Goal: Task Accomplishment & Management: Manage account settings

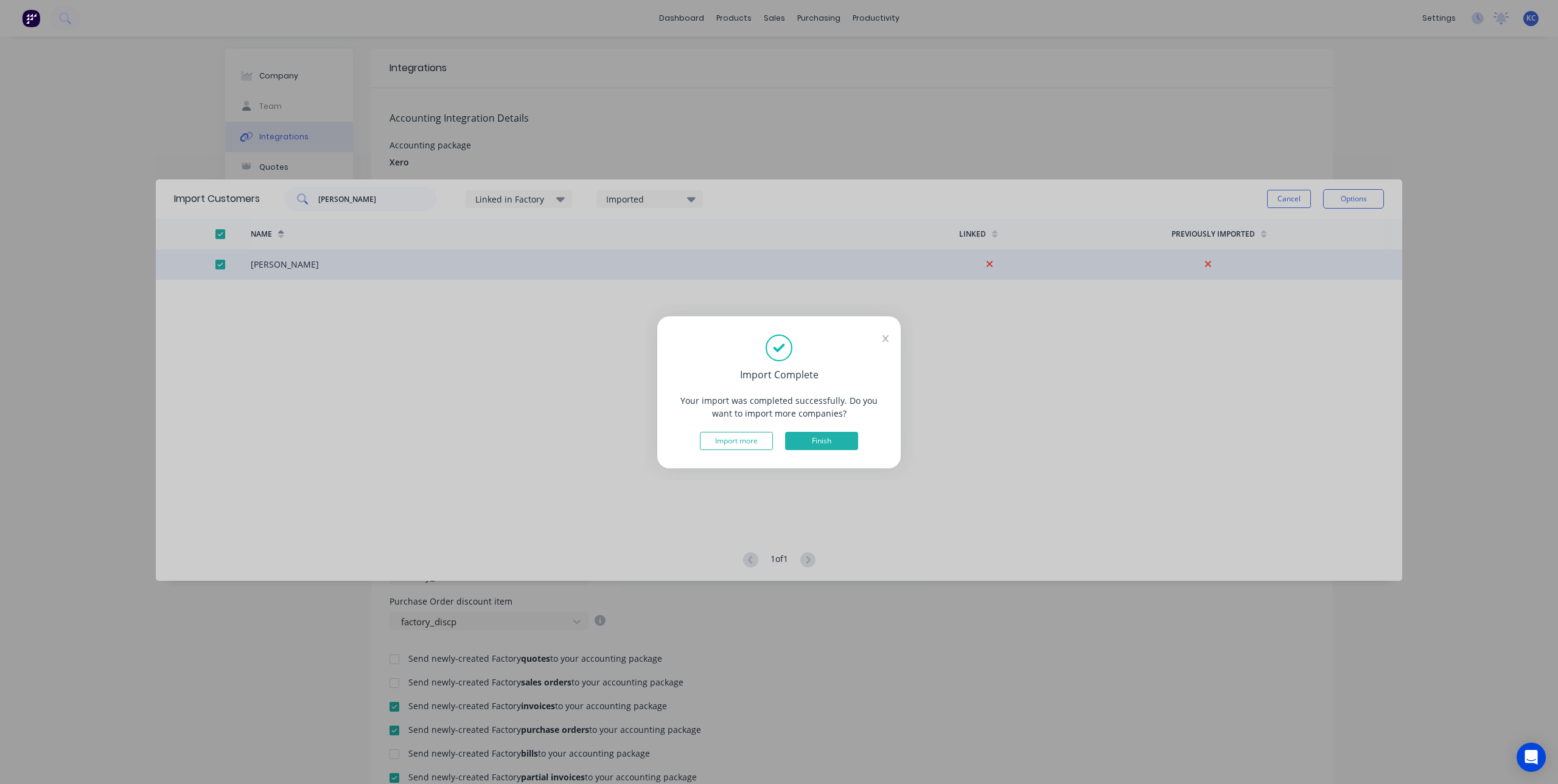
click at [828, 447] on button "Finish" at bounding box center [821, 440] width 73 height 18
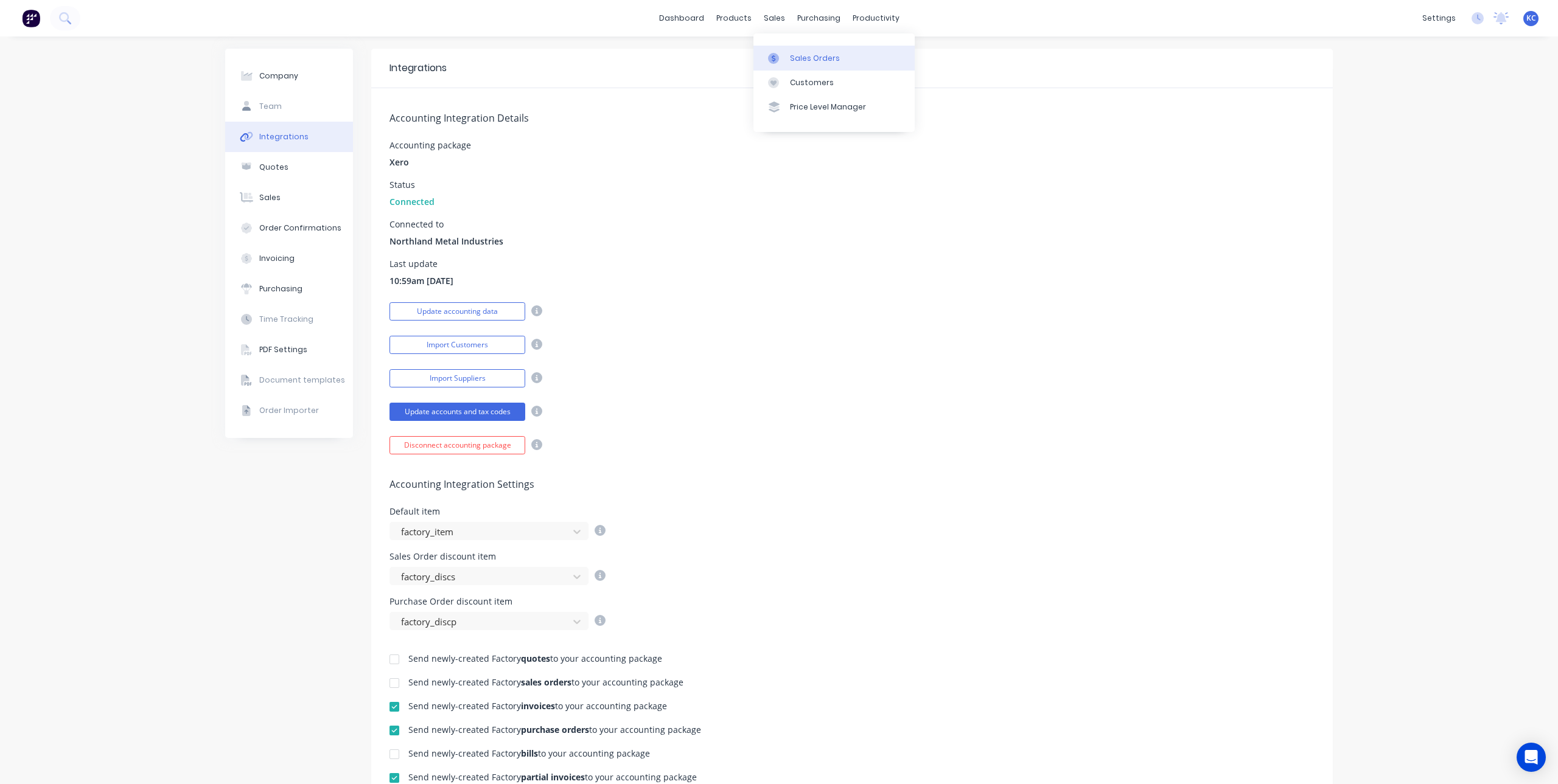
click at [794, 60] on div "Sales Orders" at bounding box center [814, 58] width 50 height 11
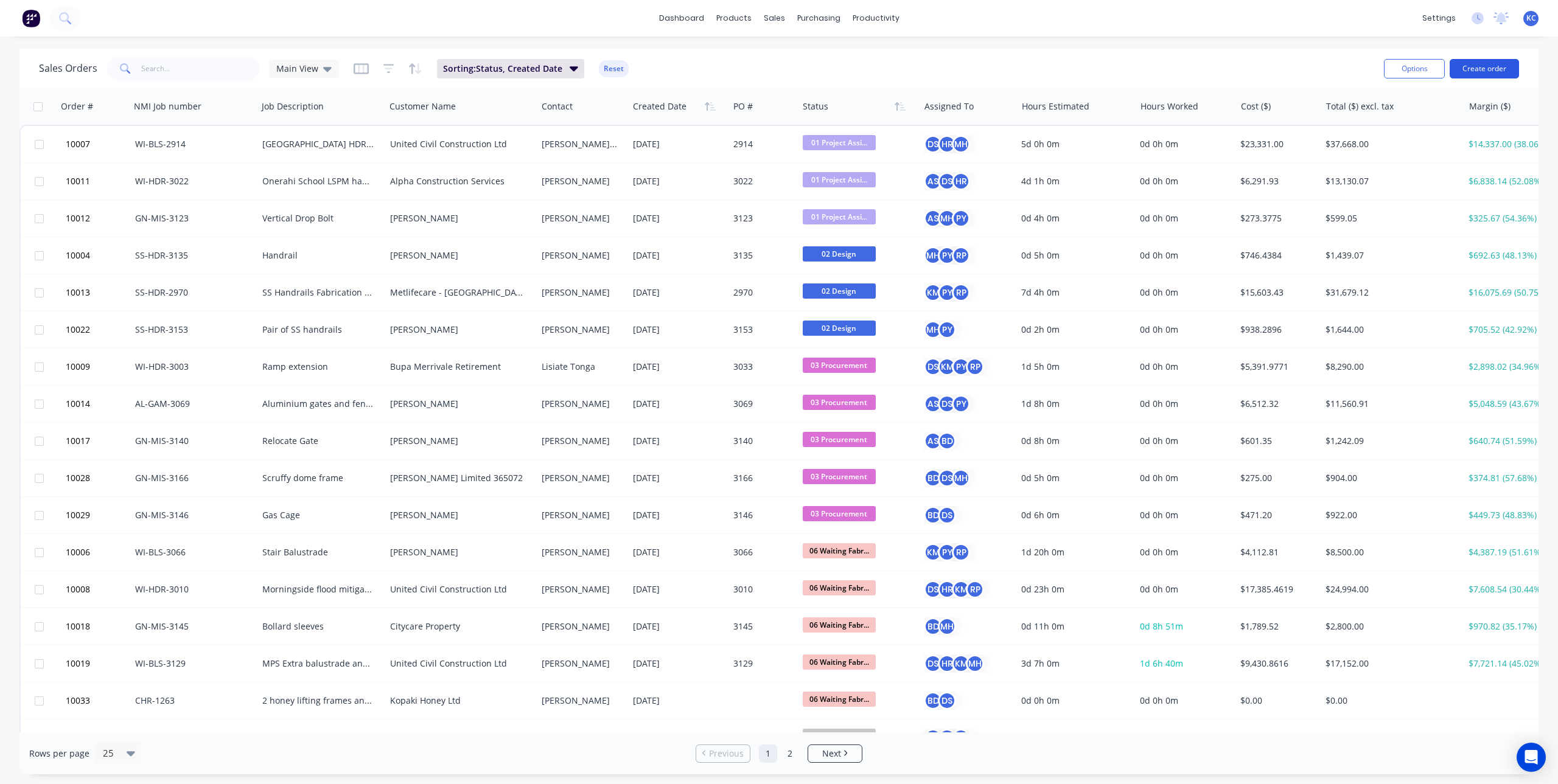
click at [1480, 68] on button "Create order" at bounding box center [1485, 68] width 69 height 19
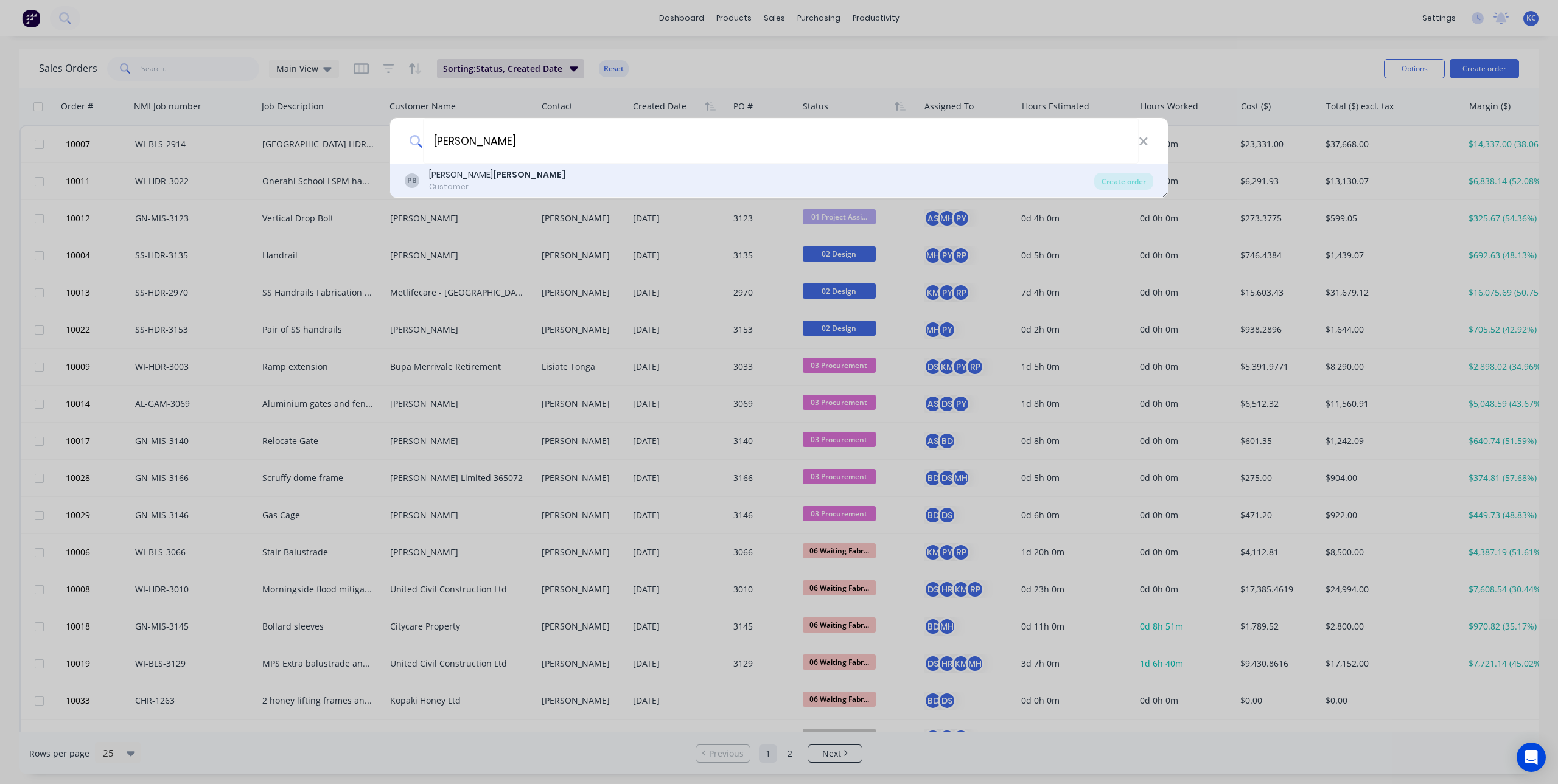
type input "[PERSON_NAME]"
click at [493, 175] on b "[PERSON_NAME]" at bounding box center [529, 175] width 72 height 12
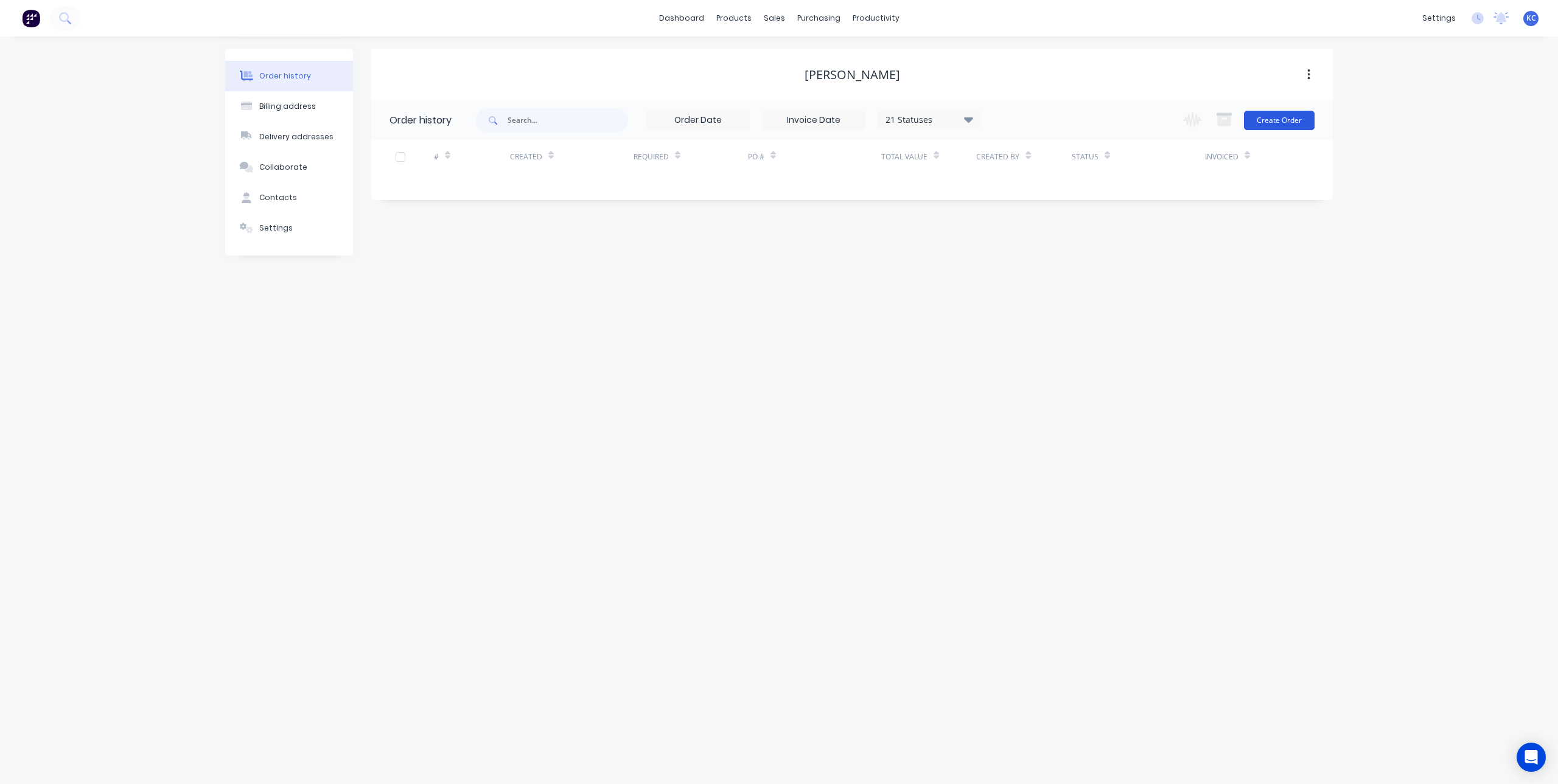
click at [1280, 125] on button "Create Order" at bounding box center [1280, 120] width 71 height 19
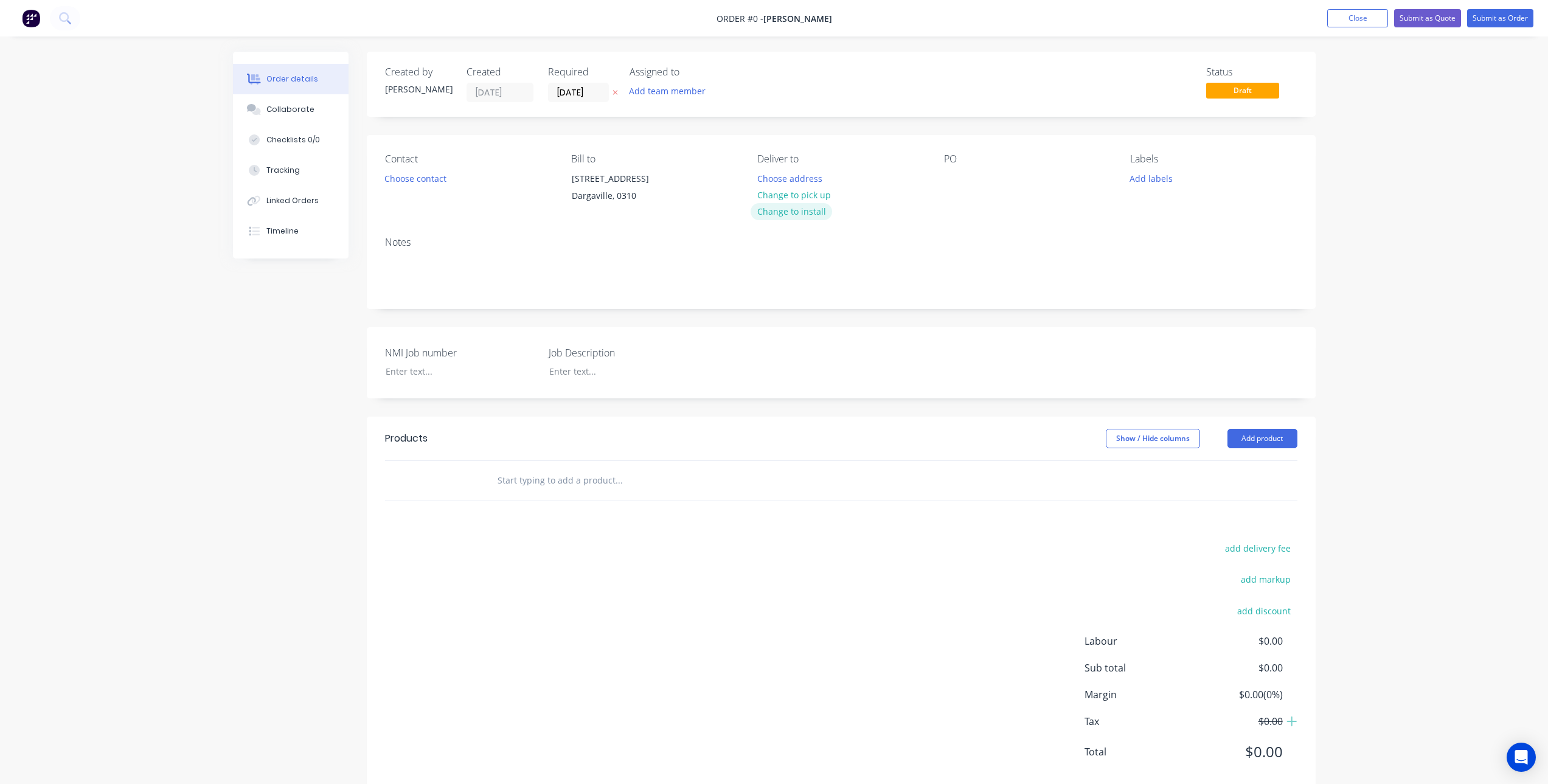
click at [797, 210] on button "Change to install" at bounding box center [791, 212] width 81 height 17
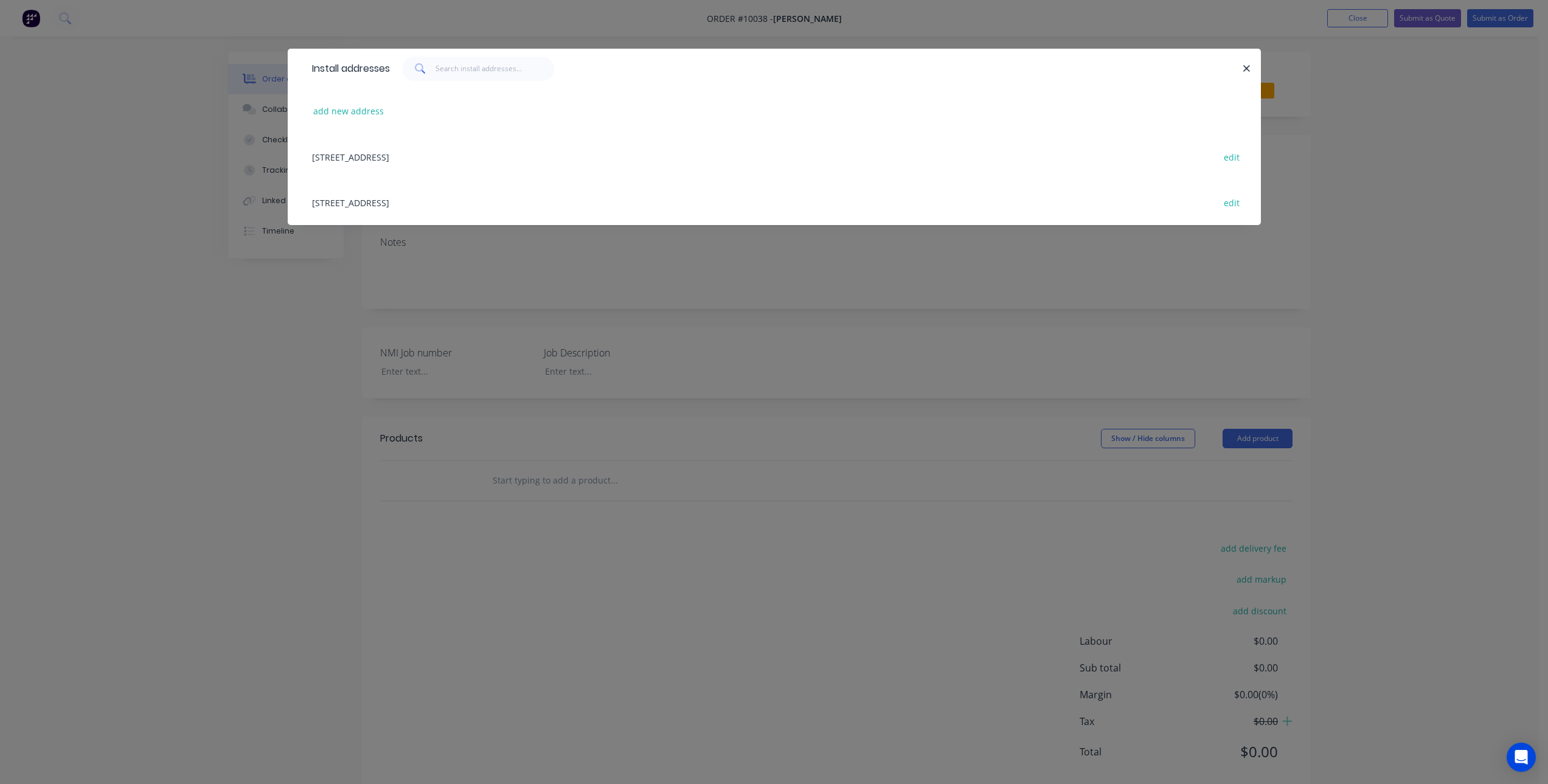
click at [496, 153] on div "[STREET_ADDRESS] edit" at bounding box center [775, 157] width 937 height 45
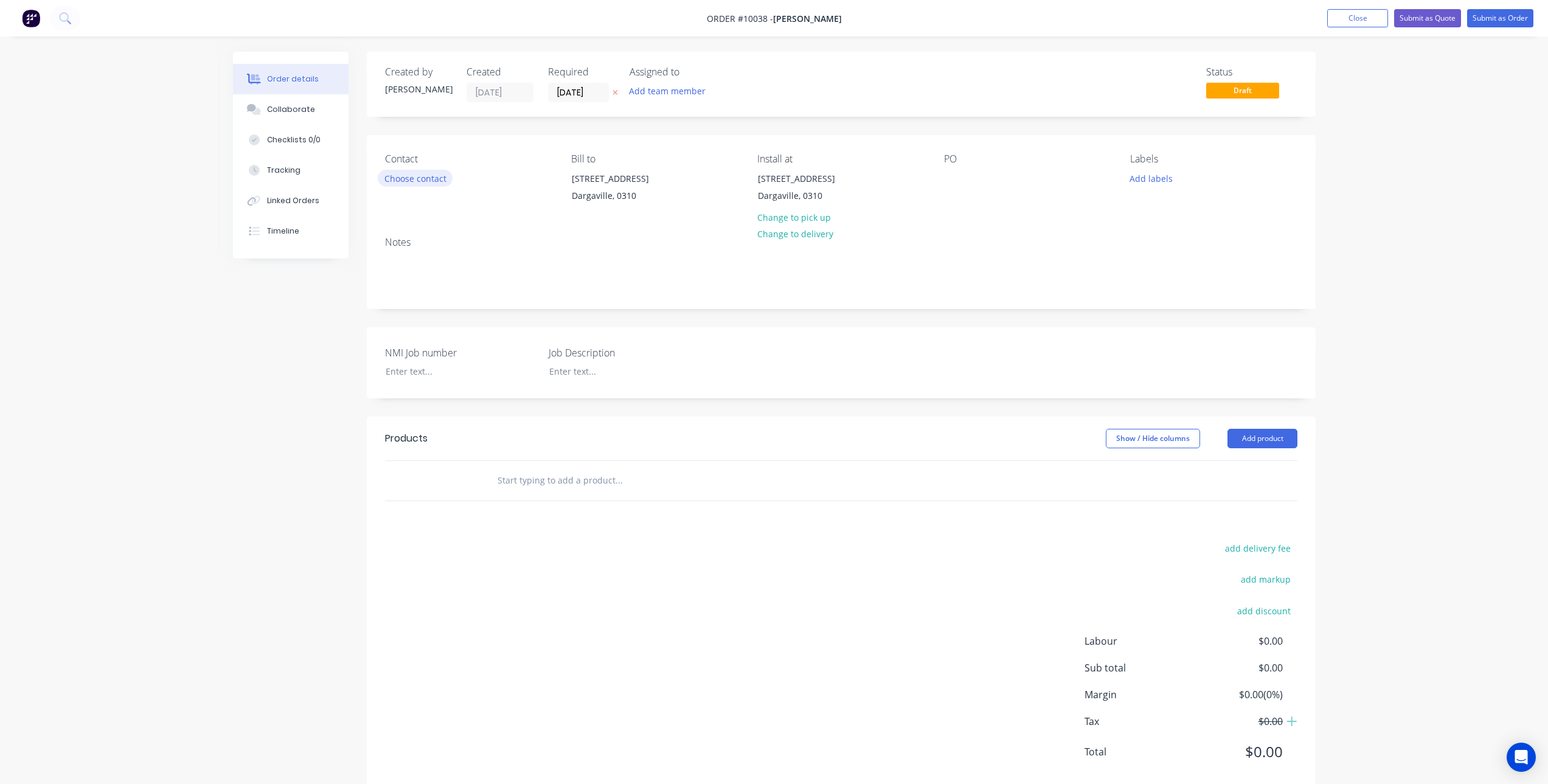
click at [428, 177] on button "Choose contact" at bounding box center [415, 177] width 75 height 17
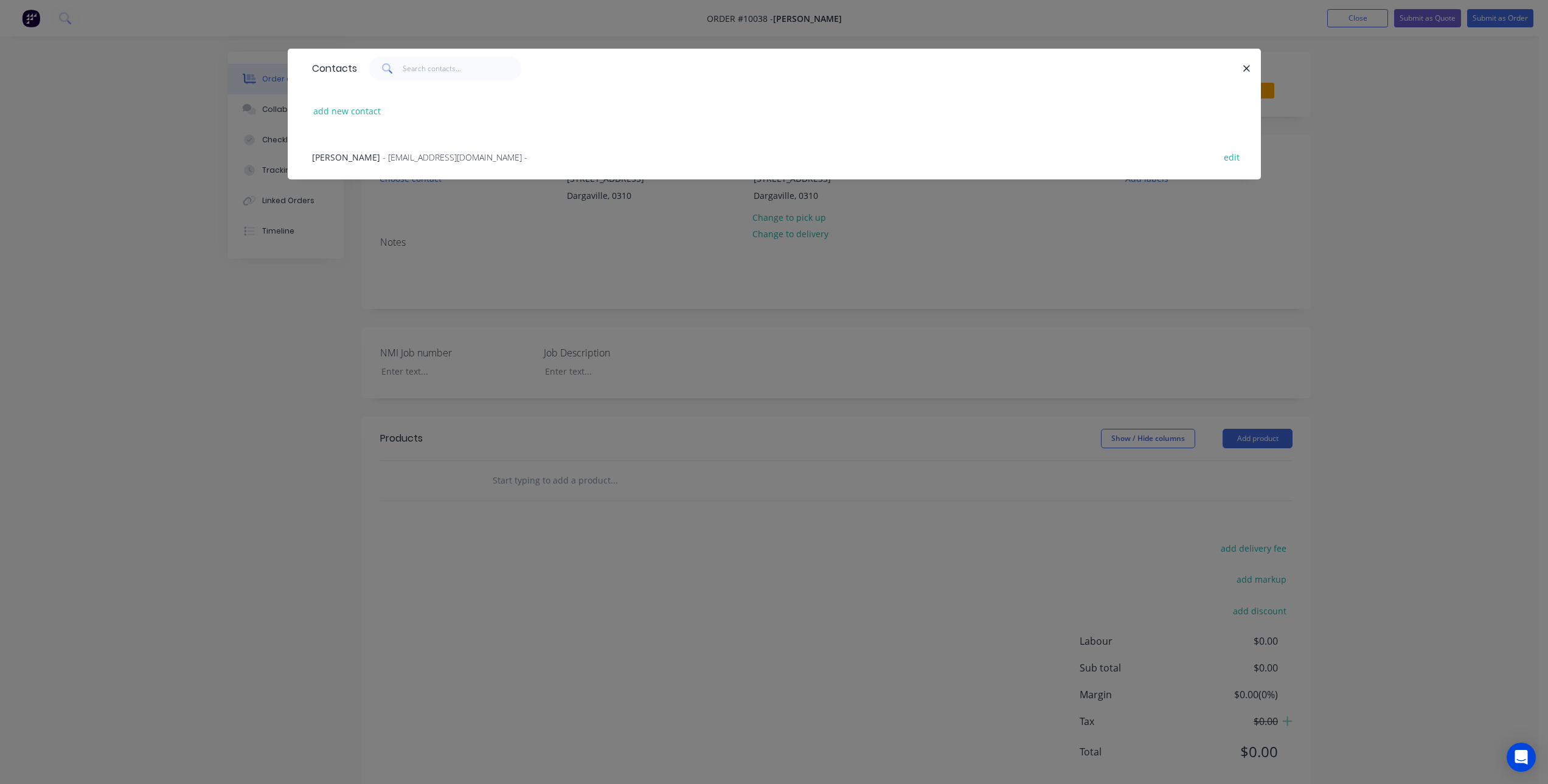
click at [382, 155] on span "- [EMAIL_ADDRESS][DOMAIN_NAME] -" at bounding box center [454, 157] width 145 height 11
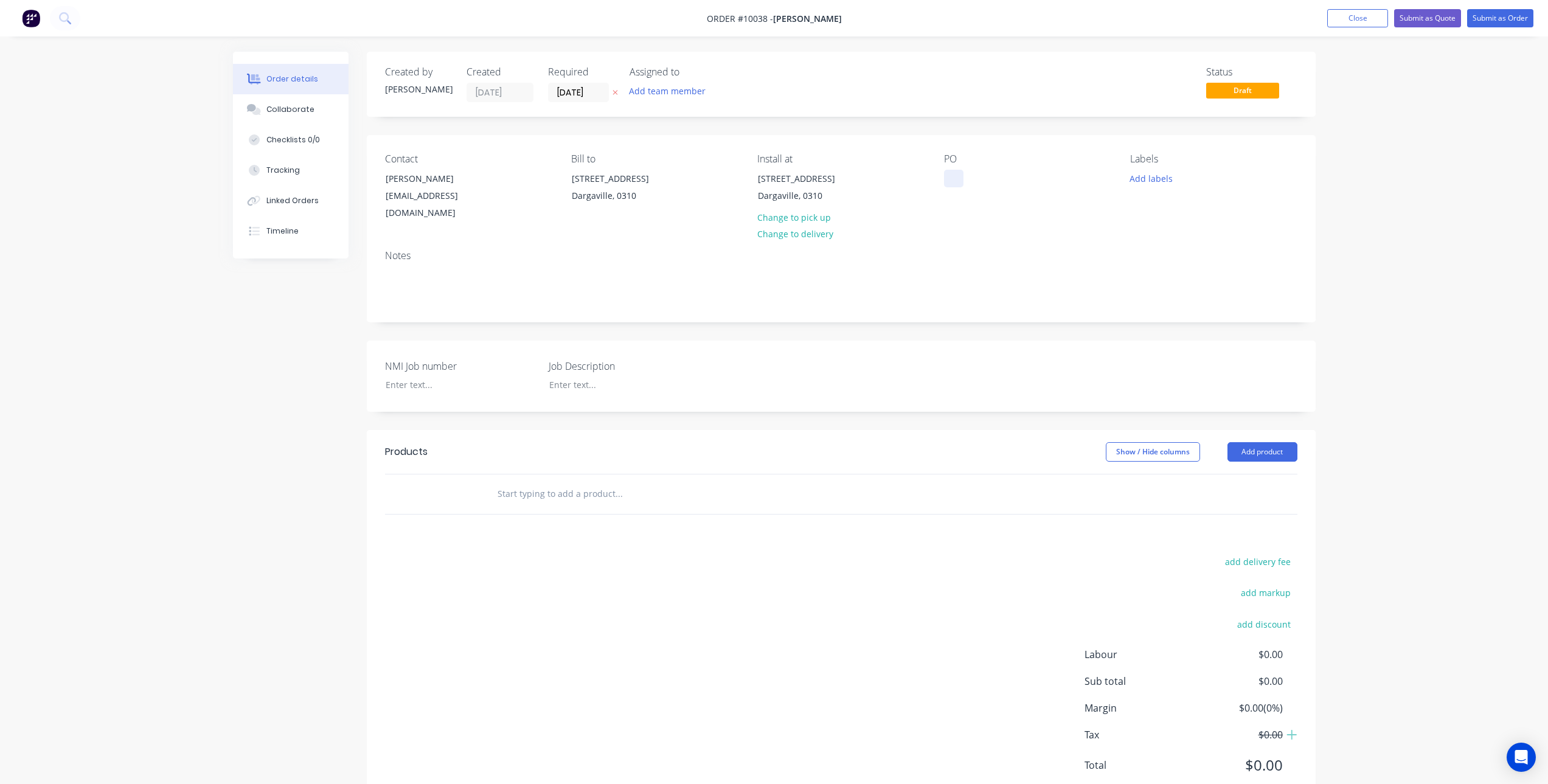
click at [961, 171] on div at bounding box center [953, 178] width 19 height 17
click at [444, 380] on div at bounding box center [452, 384] width 152 height 17
click at [576, 390] on div at bounding box center [616, 384] width 152 height 17
click at [555, 400] on div "Automate Existing Single Leag SSwing Gate" at bounding box center [616, 391] width 152 height 31
drag, startPoint x: 609, startPoint y: 396, endPoint x: 511, endPoint y: 370, distance: 101.4
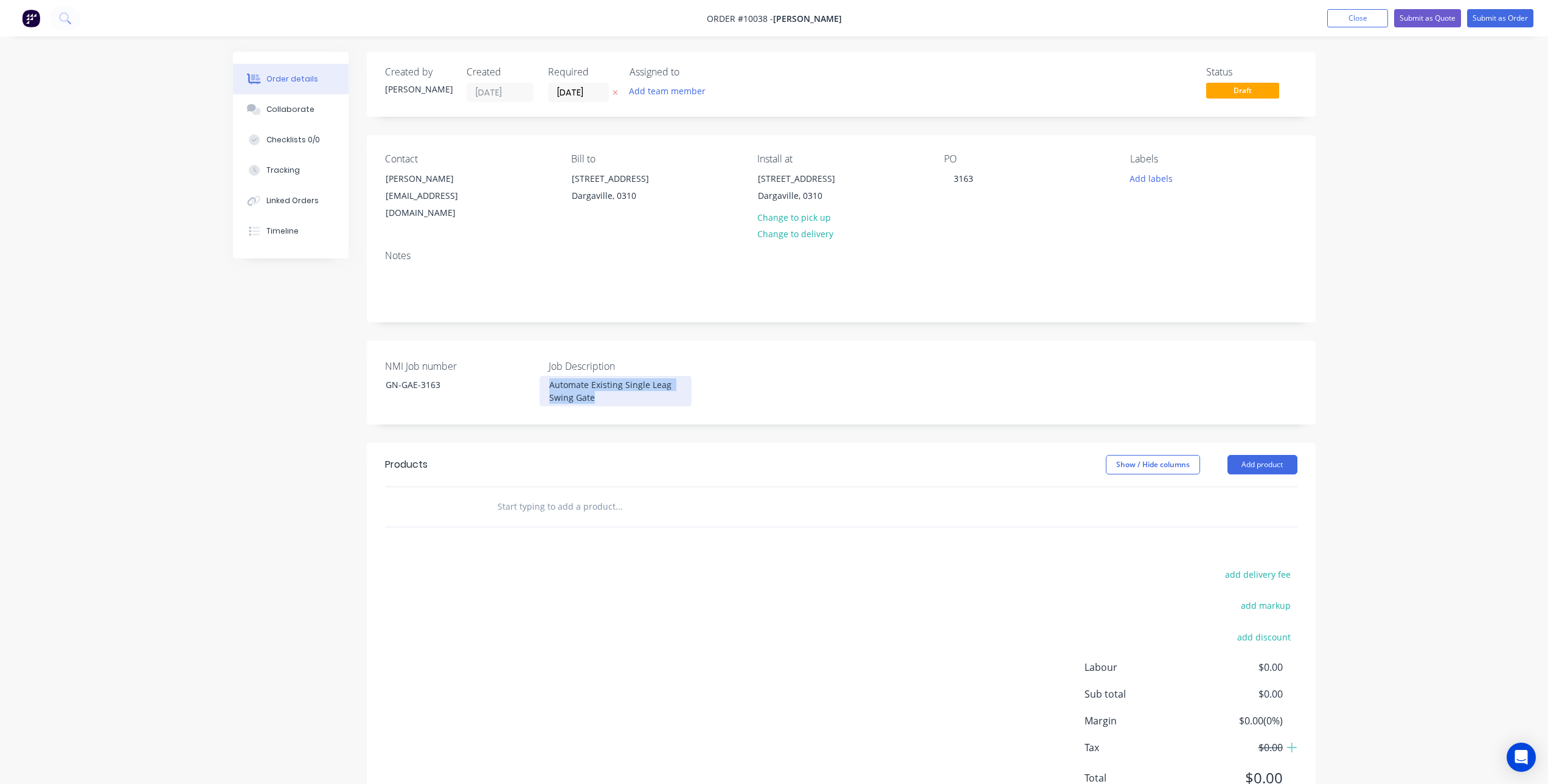
click at [511, 370] on div "NMI Job number GN-GAE-3163 Job Description Automate Existing Single Leag Swing …" at bounding box center [841, 383] width 949 height 84
click at [665, 388] on div "Automate Existing Single Leag Swing Gate" at bounding box center [616, 391] width 152 height 31
drag, startPoint x: 665, startPoint y: 388, endPoint x: 660, endPoint y: 384, distance: 6.4
click at [657, 384] on div "Automate Existing Single Leag Swing Gate" at bounding box center [616, 391] width 152 height 31
click at [665, 384] on div "Automate Existing Single Leag Swing Gate" at bounding box center [616, 391] width 152 height 31
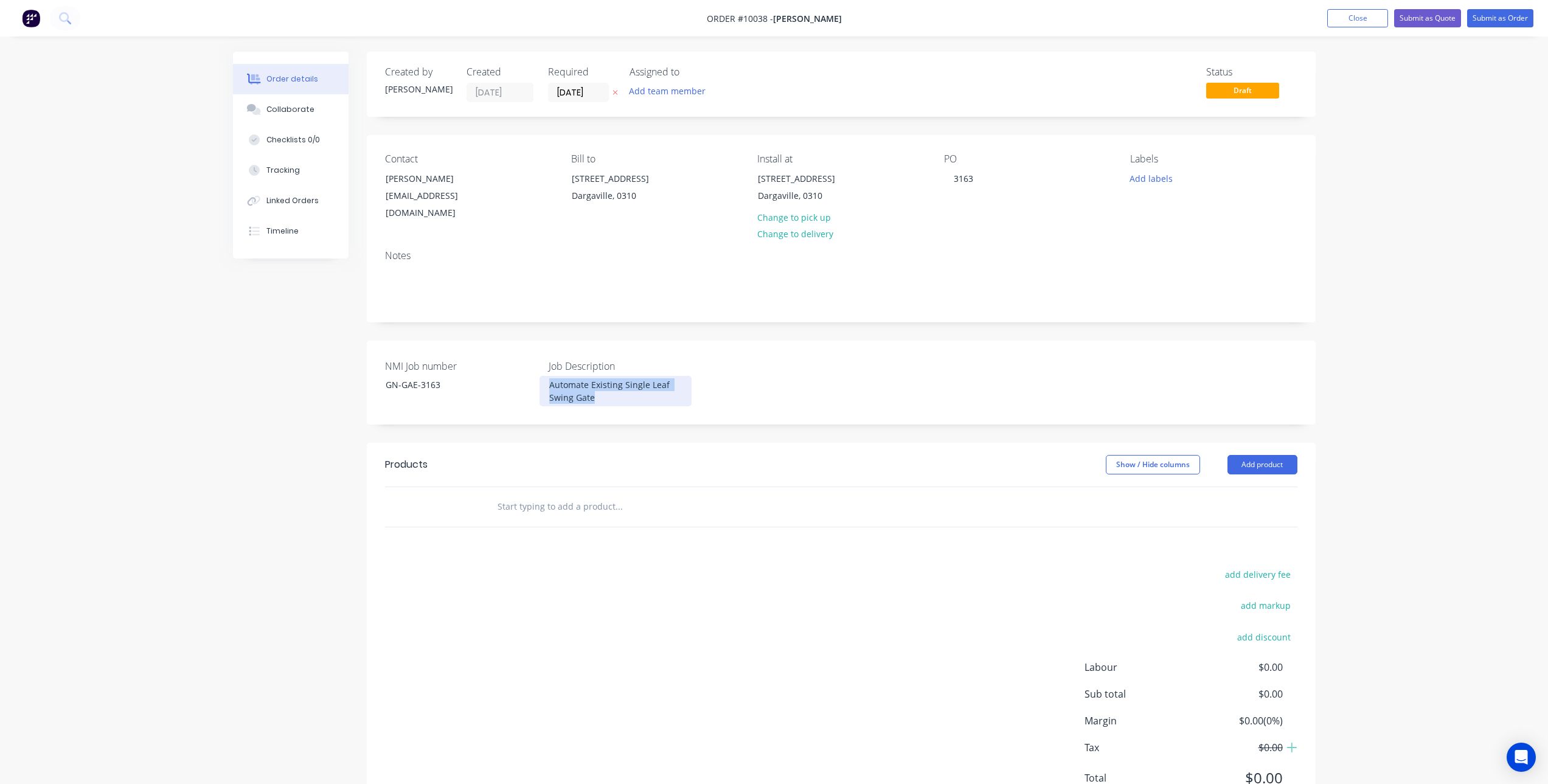
drag, startPoint x: 622, startPoint y: 401, endPoint x: 534, endPoint y: 381, distance: 90.2
click at [534, 381] on div "NMI Job number GN-GAE-3163 Job Description Automate Existing Single Leaf Swing …" at bounding box center [841, 383] width 949 height 84
copy div "Automate Existing Single Leaf Swing Gate"
click at [631, 506] on input "text" at bounding box center [619, 506] width 244 height 24
click at [1269, 465] on button "Add product" at bounding box center [1262, 464] width 70 height 19
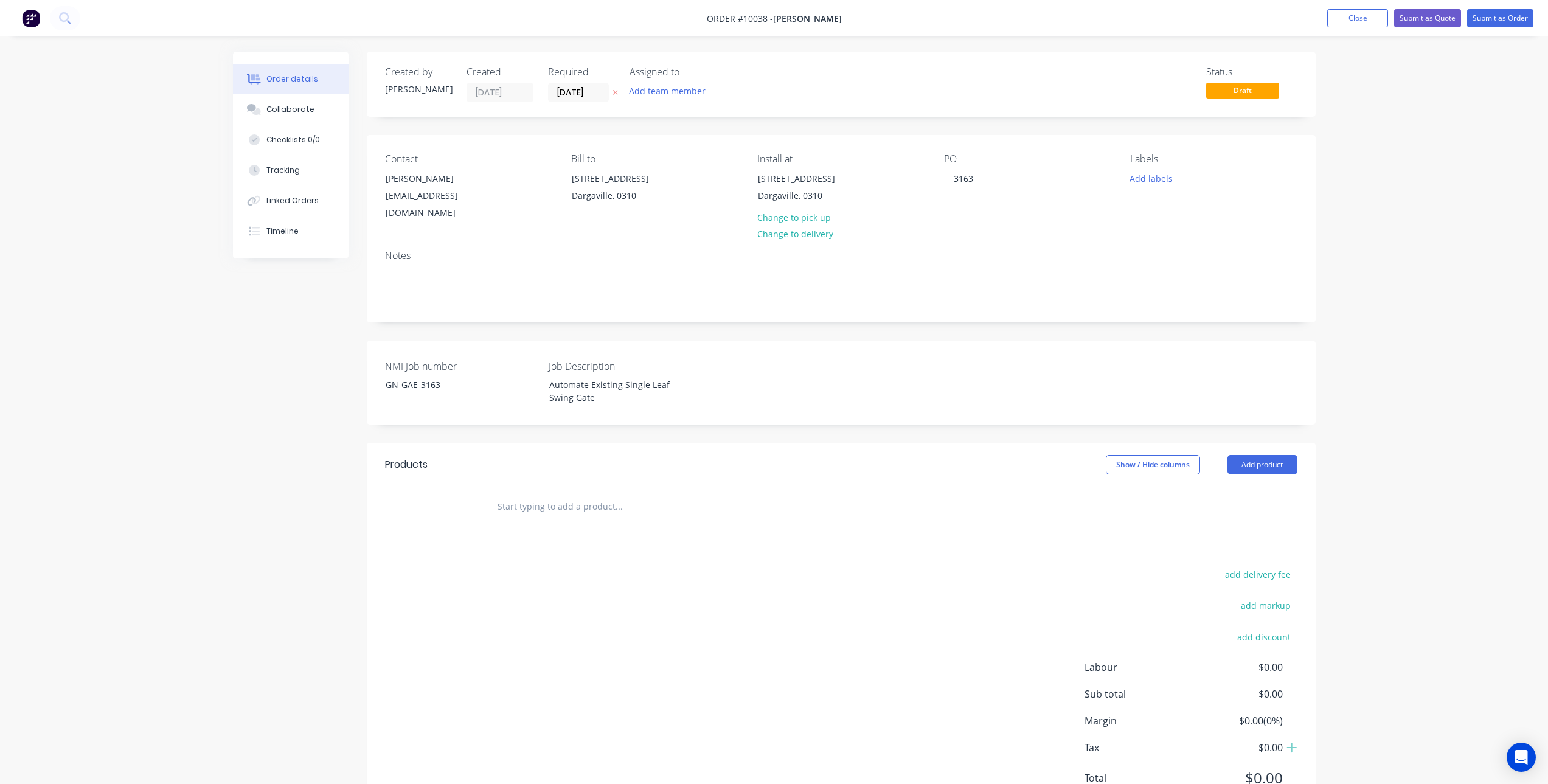
click at [572, 506] on input "text" at bounding box center [619, 506] width 244 height 24
type input "GN-GAE-3163"
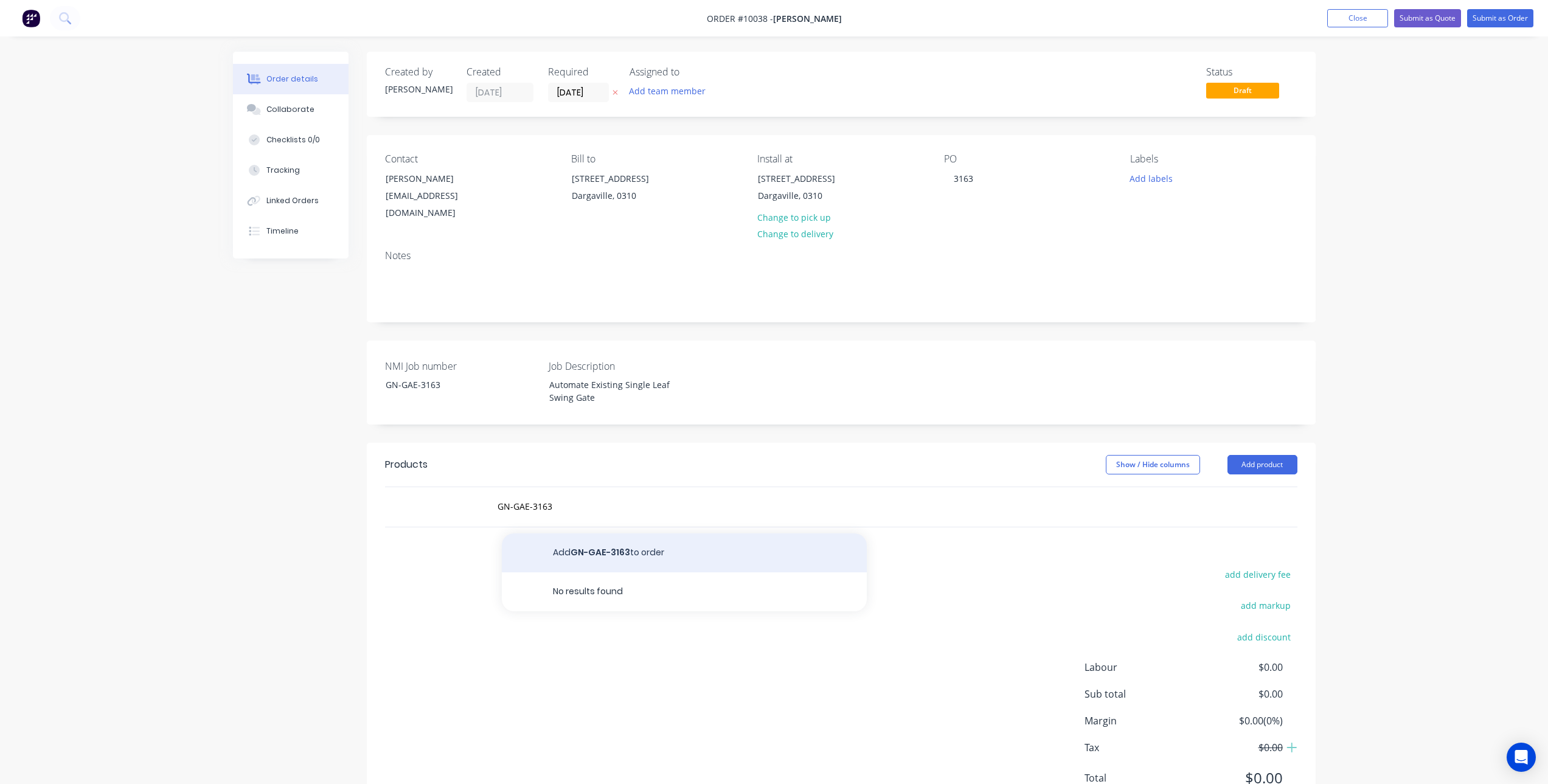
click at [597, 548] on button "Add GN-GAE-3163 to order" at bounding box center [684, 553] width 365 height 39
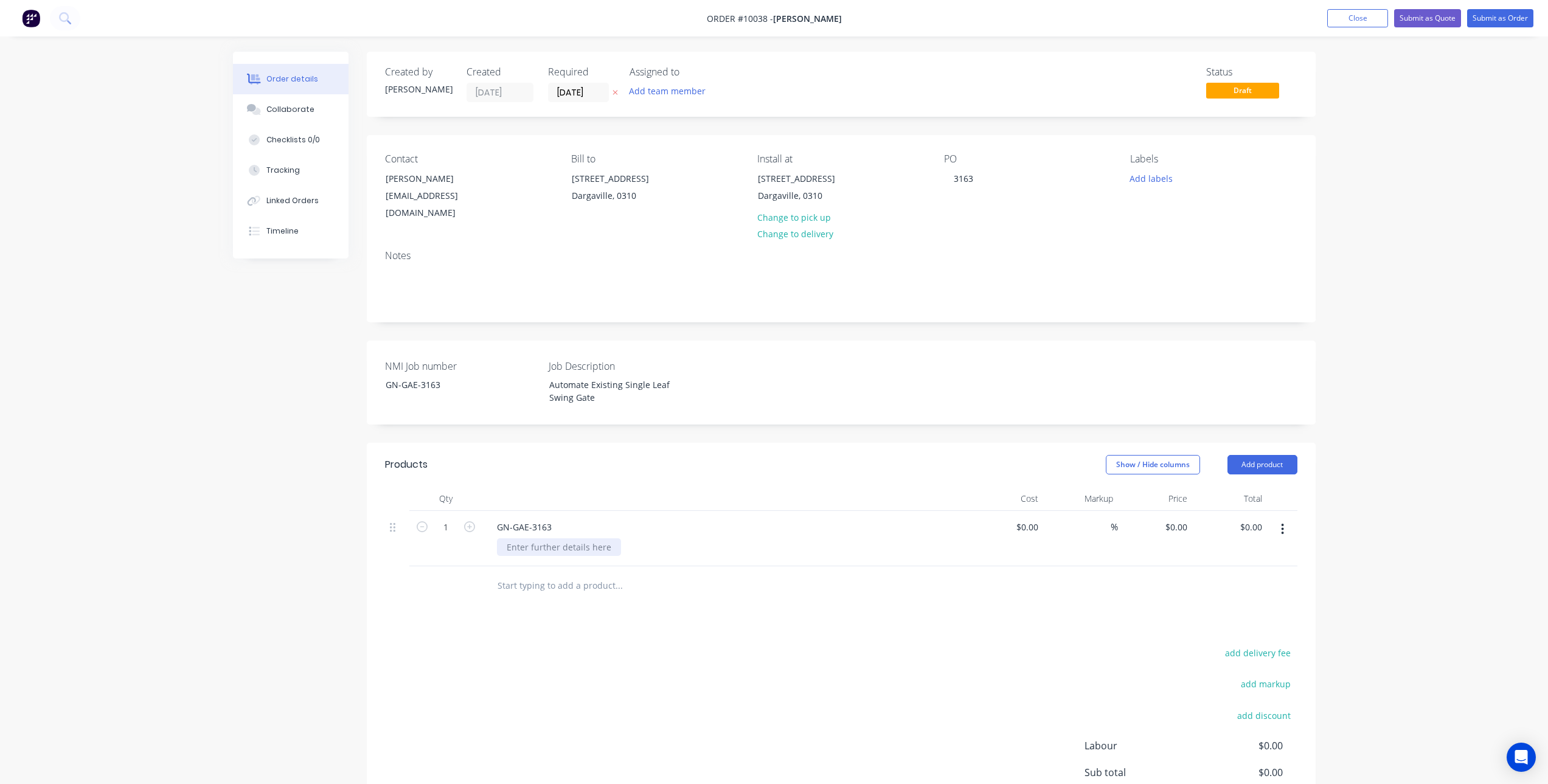
click at [554, 545] on div at bounding box center [559, 547] width 124 height 17
paste div
click at [1027, 527] on div "$0.00" at bounding box center [1026, 527] width 33 height 17
click at [1031, 525] on input "0" at bounding box center [1036, 527] width 14 height 17
type input "$2,014.85"
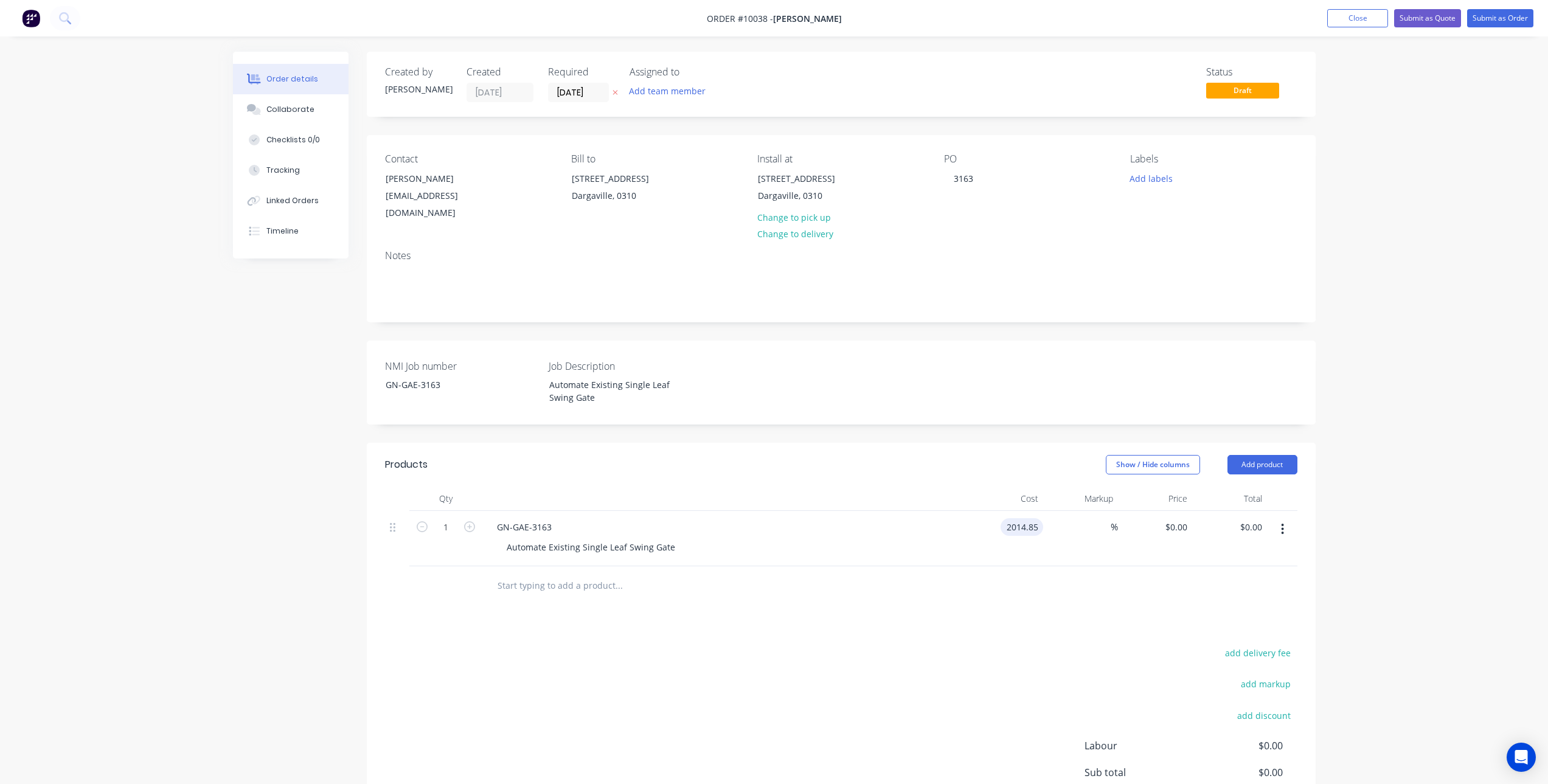
type input "$2,014.85"
type input "3600"
type input "78.67"
type input "$3,600.00"
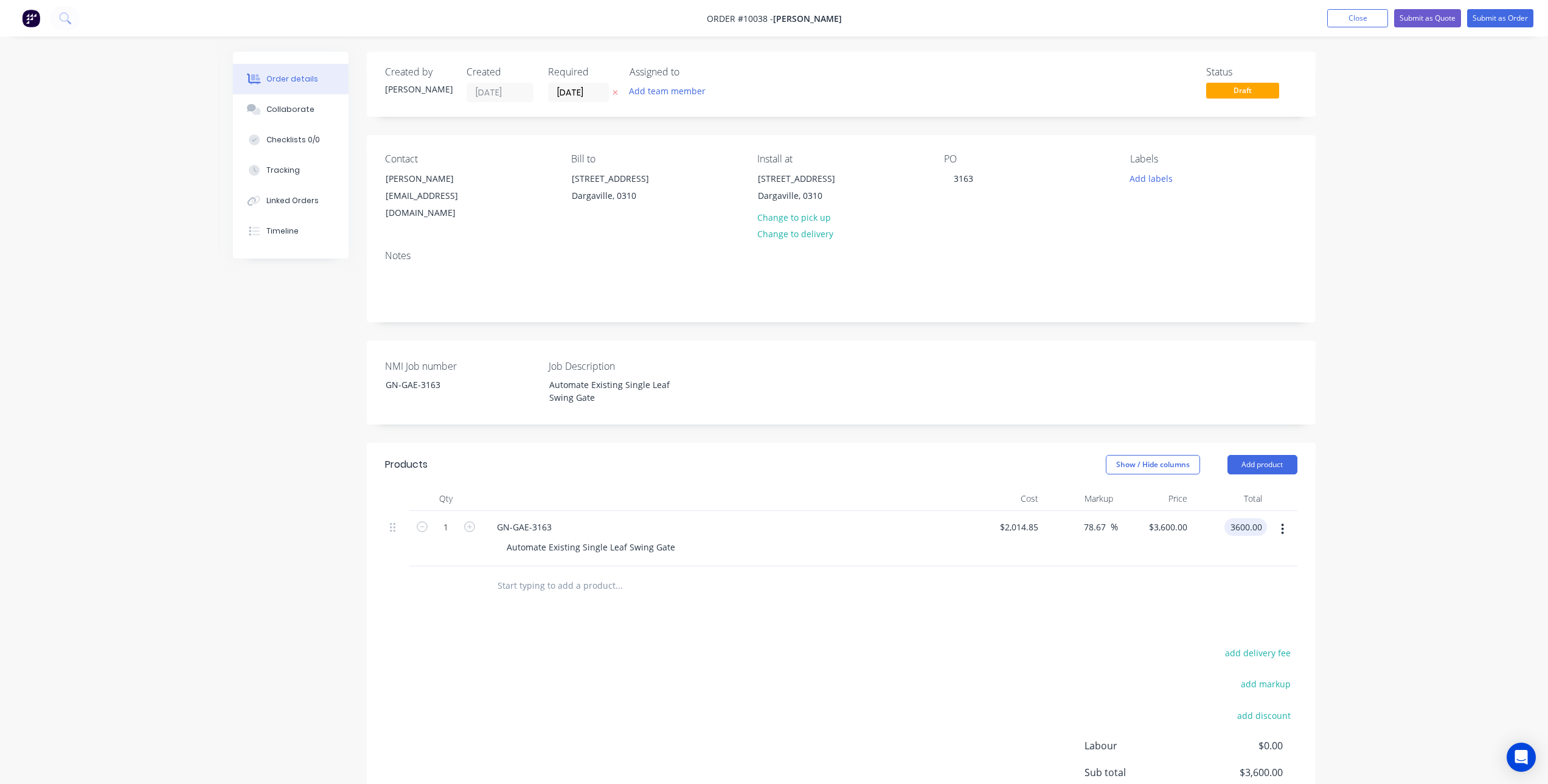
type input "$3,600.00"
click at [1448, 411] on div "Order details Collaborate Checklists 0/0 Tracking Linked Orders Timeline Order …" at bounding box center [774, 458] width 1548 height 916
click at [613, 91] on icon at bounding box center [615, 93] width 5 height 5
click at [292, 111] on div "Collaborate" at bounding box center [290, 109] width 48 height 11
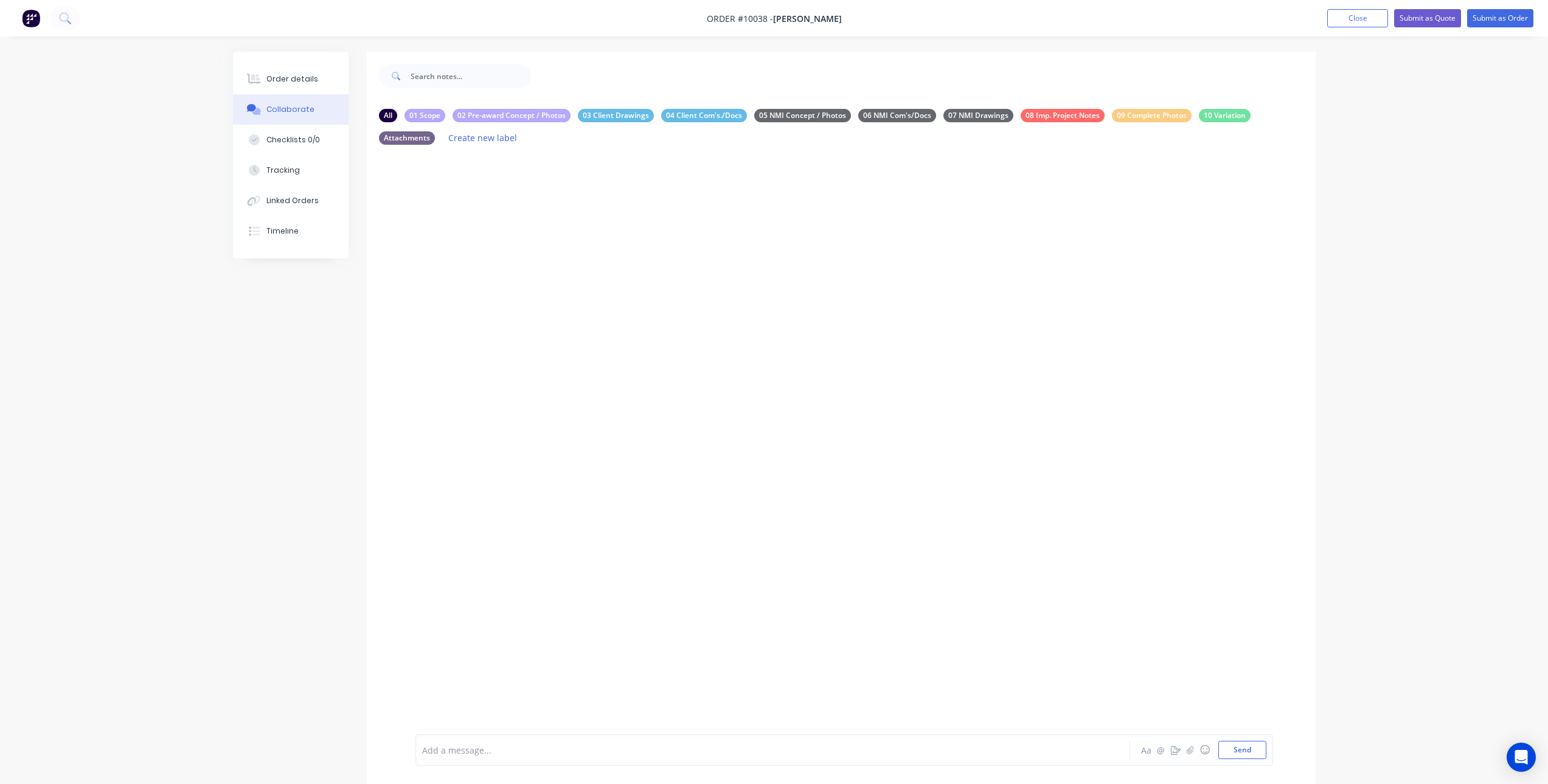
click at [558, 753] on div at bounding box center [739, 750] width 633 height 13
drag, startPoint x: 597, startPoint y: 750, endPoint x: 243, endPoint y: 719, distance: 355.4
click at [243, 719] on div "All 01 Scope 02 Pre-award Concept / Photos 03 Client Drawings 04 Client Com's./…" at bounding box center [774, 437] width 1083 height 771
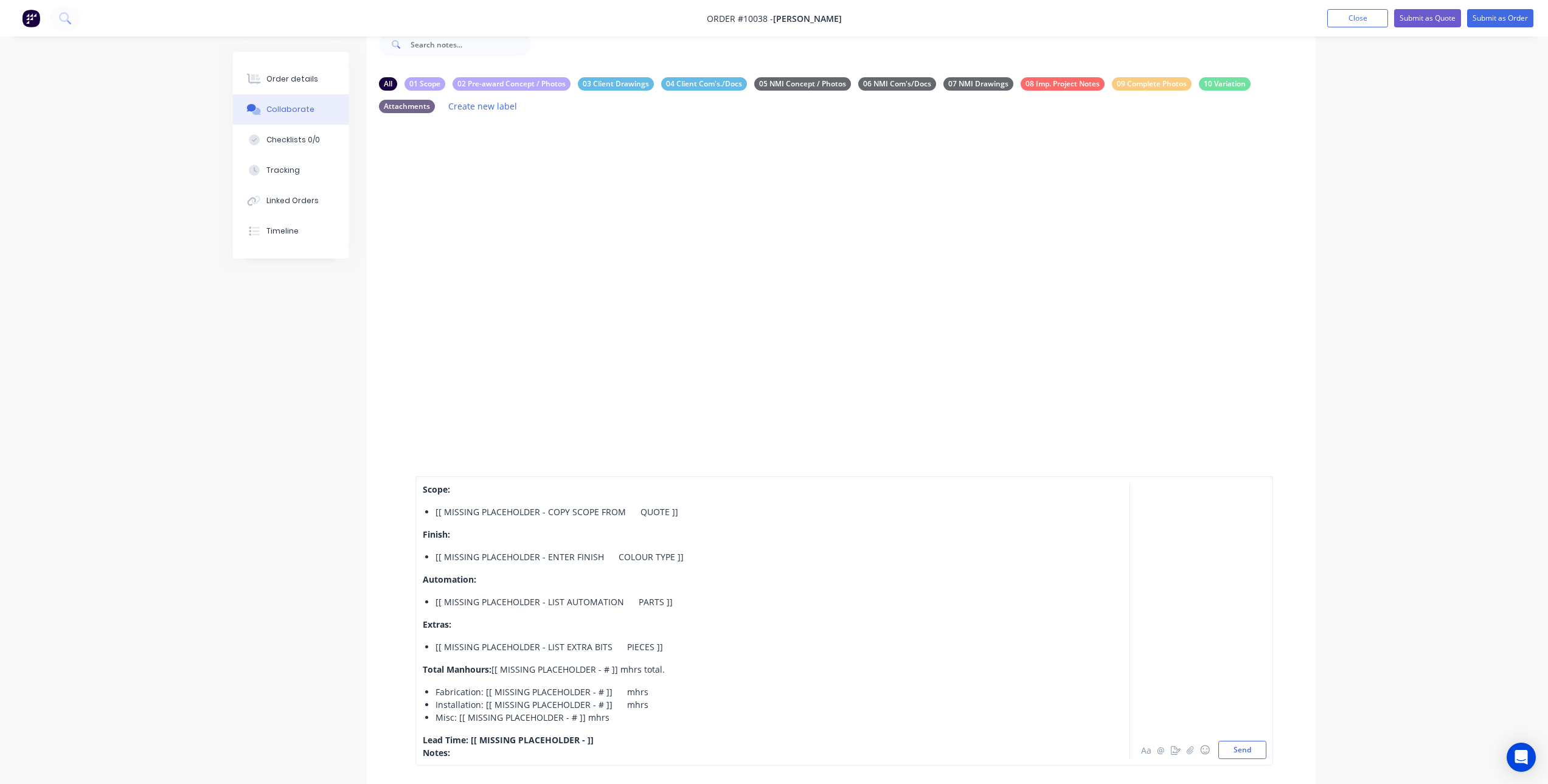
scroll to position [61, 0]
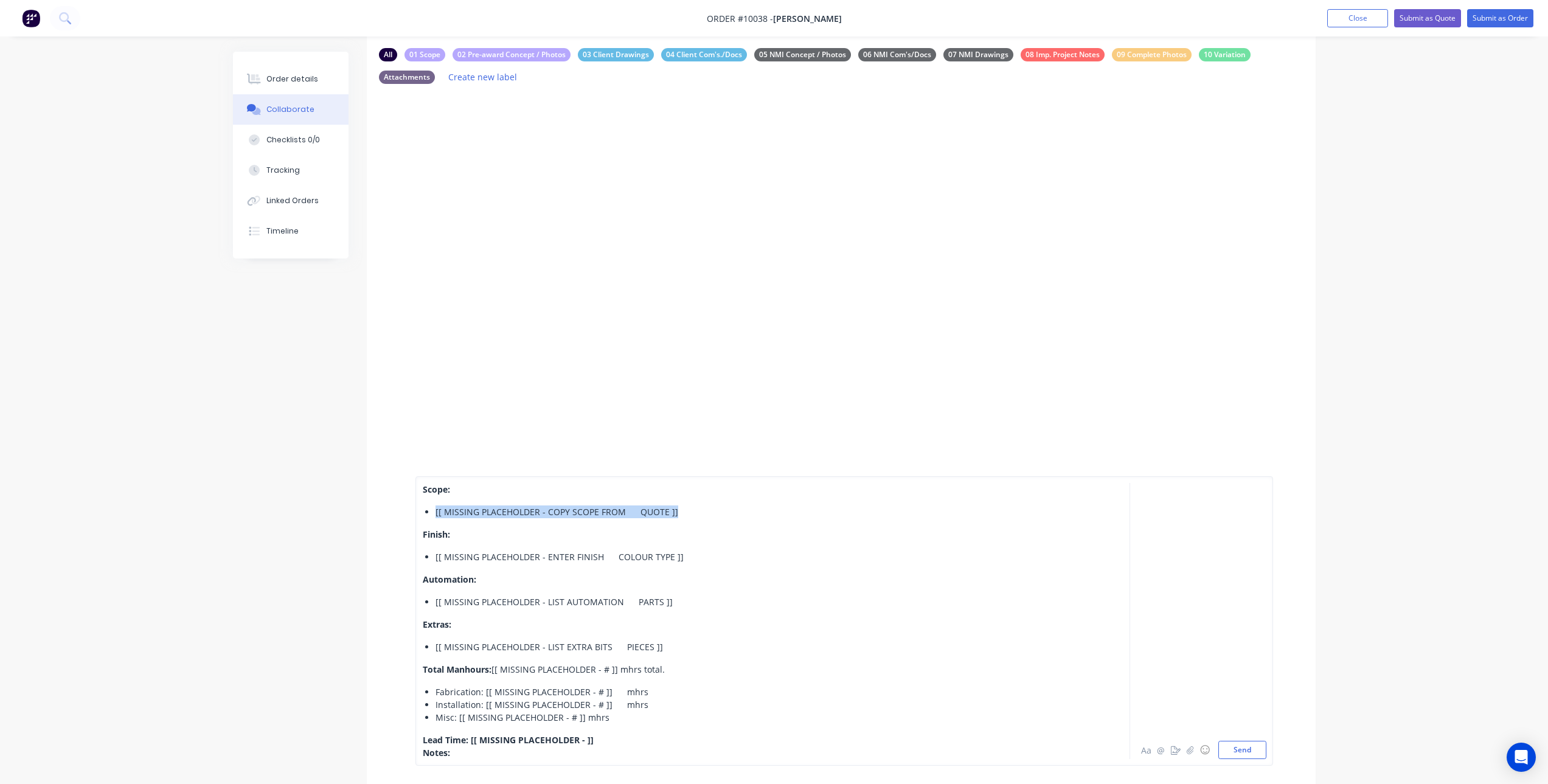
drag, startPoint x: 434, startPoint y: 513, endPoint x: 671, endPoint y: 508, distance: 237.1
click at [671, 508] on ul "[[ MISSING PLACEHOLDER - COPY SCOPE FROM QUOTE ]]​" at bounding box center [739, 512] width 633 height 13
drag, startPoint x: 681, startPoint y: 558, endPoint x: 435, endPoint y: 551, distance: 246.1
click at [436, 551] on div "[[ MISSING PLACEHOLDER - ENTER FINISH COLOUR TYPE ]]" at bounding box center [745, 556] width 620 height 13
click at [472, 555] on span "Automatic" at bounding box center [458, 556] width 45 height 11
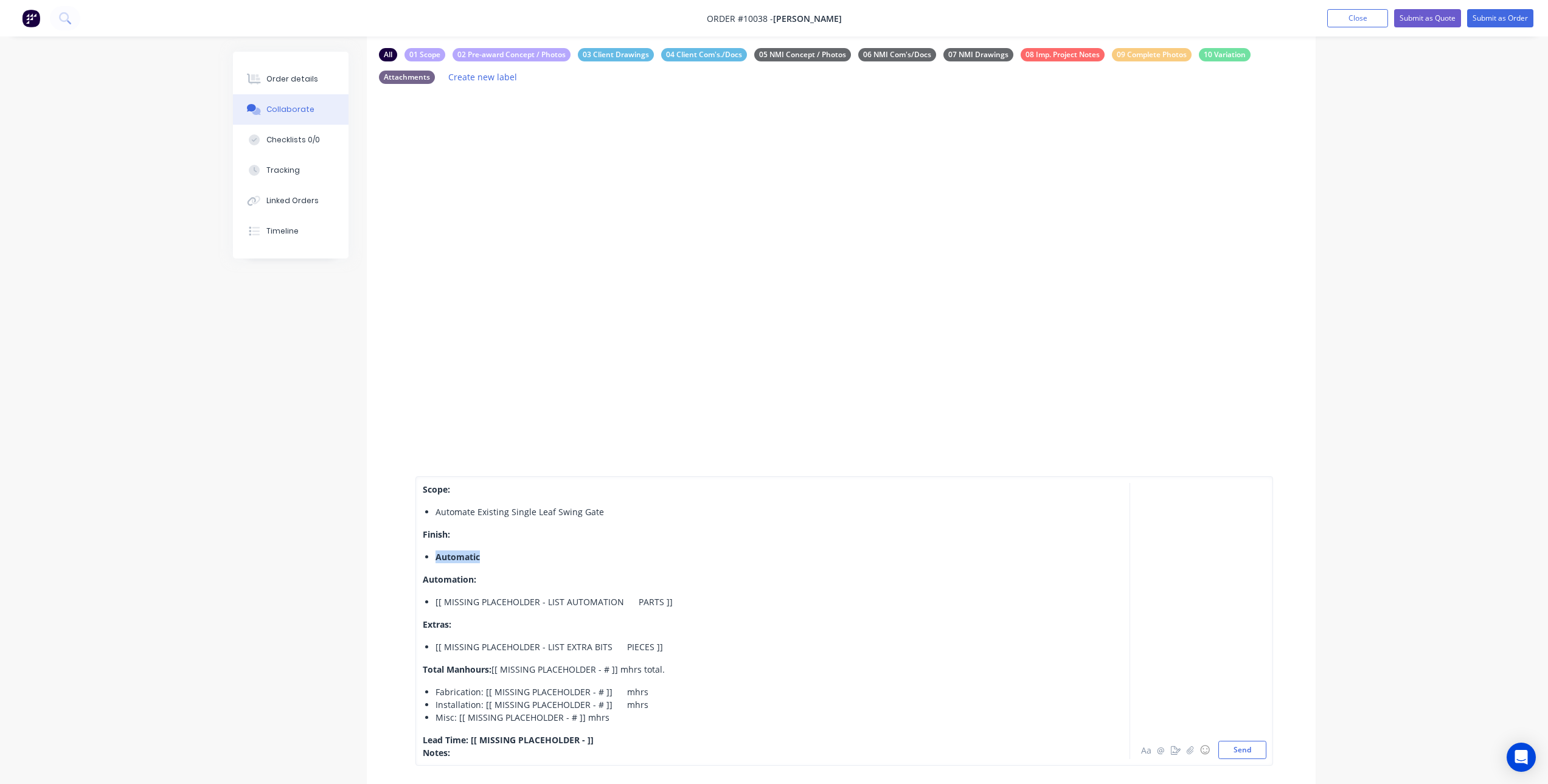
click at [472, 555] on span "Automatic" at bounding box center [458, 556] width 45 height 11
drag, startPoint x: 435, startPoint y: 601, endPoint x: 668, endPoint y: 599, distance: 233.0
click at [668, 599] on div "[[ MISSING PLACEHOLDER - LIST AUTOMATION PARTS ]]​" at bounding box center [745, 602] width 620 height 13
click at [513, 599] on div "[PERSON_NAME] 400." at bounding box center [745, 602] width 620 height 13
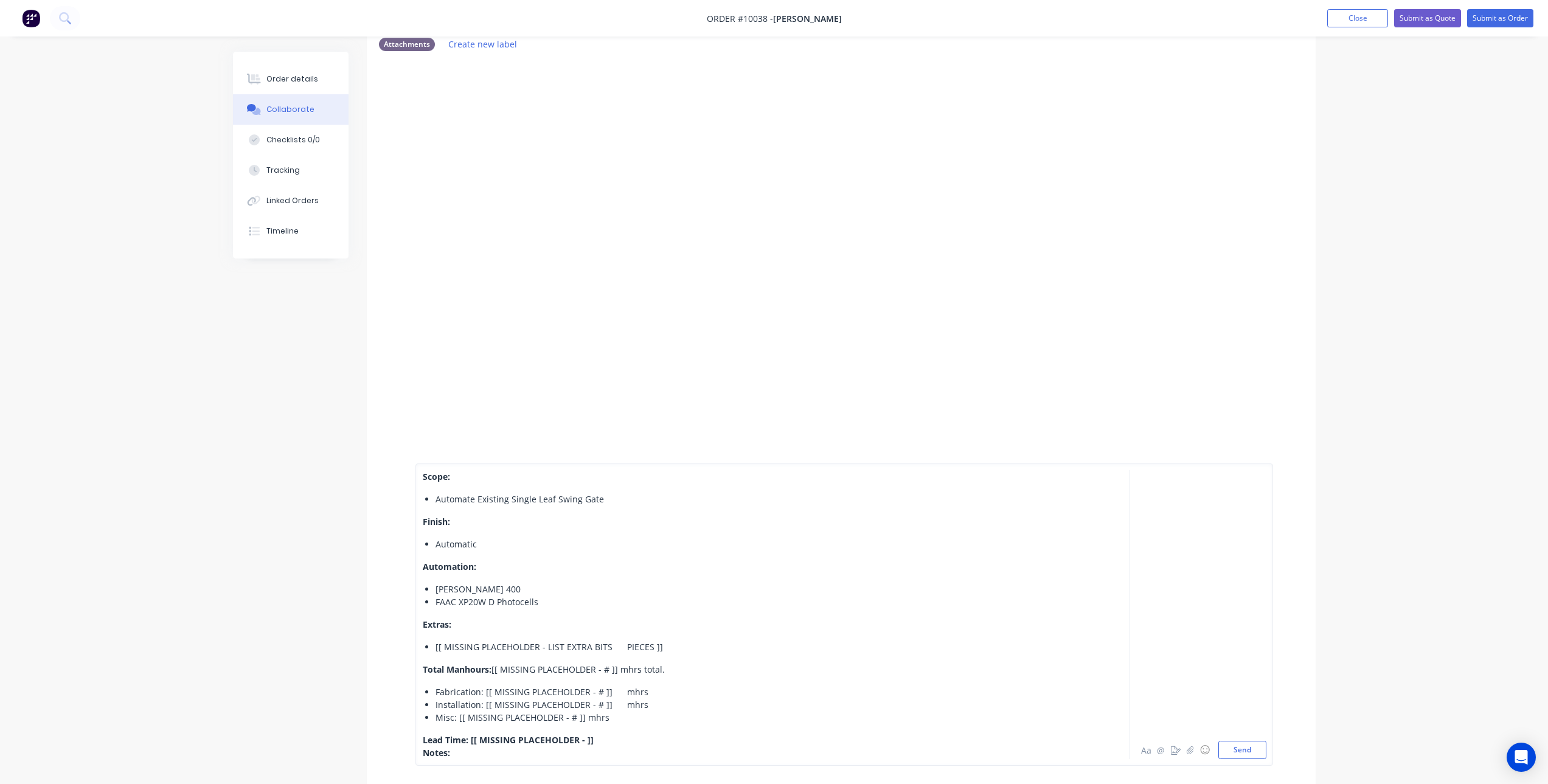
scroll to position [121, 0]
drag, startPoint x: 658, startPoint y: 645, endPoint x: 438, endPoint y: 647, distance: 220.0
click at [438, 647] on div "[[ MISSING PLACEHOLDER - LIST EXTRA BITS PIECES ]]​" at bounding box center [745, 647] width 620 height 13
drag, startPoint x: 494, startPoint y: 670, endPoint x: 617, endPoint y: 672, distance: 123.0
click at [617, 672] on span "[[ MISSING PLACEHOLDER - # ]] mhrs total." at bounding box center [578, 669] width 173 height 11
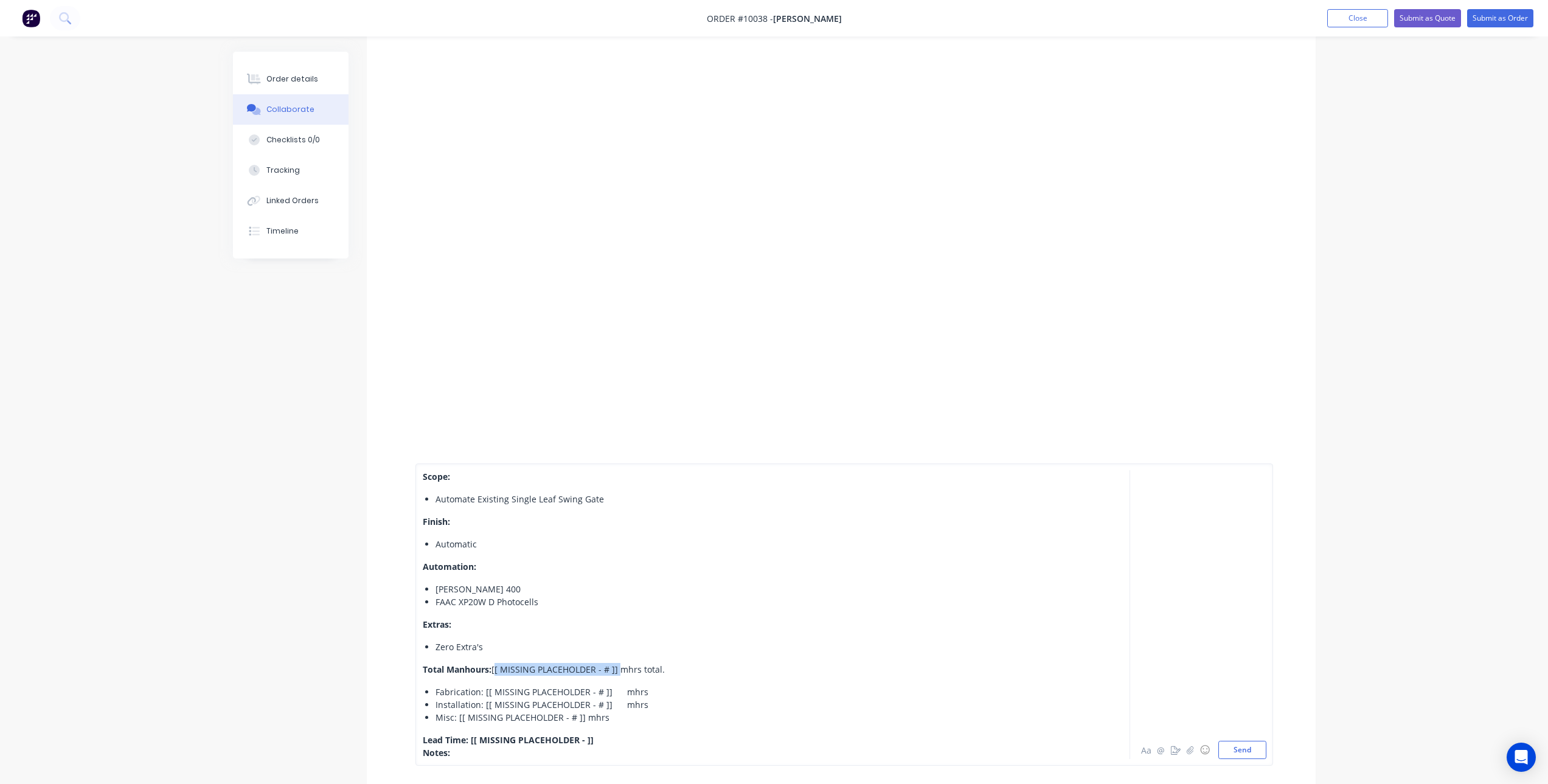
click at [502, 673] on span "[[ MISSING PLACEHOLDER - # ]] mhrs total." at bounding box center [578, 669] width 173 height 11
drag, startPoint x: 493, startPoint y: 669, endPoint x: 617, endPoint y: 667, distance: 124.0
click at [617, 667] on span "[[ MISSING PLACEHOLDER - # ]] mhrs total." at bounding box center [578, 669] width 173 height 11
drag, startPoint x: 608, startPoint y: 719, endPoint x: 436, endPoint y: 692, distance: 174.1
click at [436, 692] on ul "Fabrication: [[ MISSING PLACEHOLDER - # ]] mhrs Installation: [[ MISSING PLACEH…" at bounding box center [739, 704] width 633 height 38
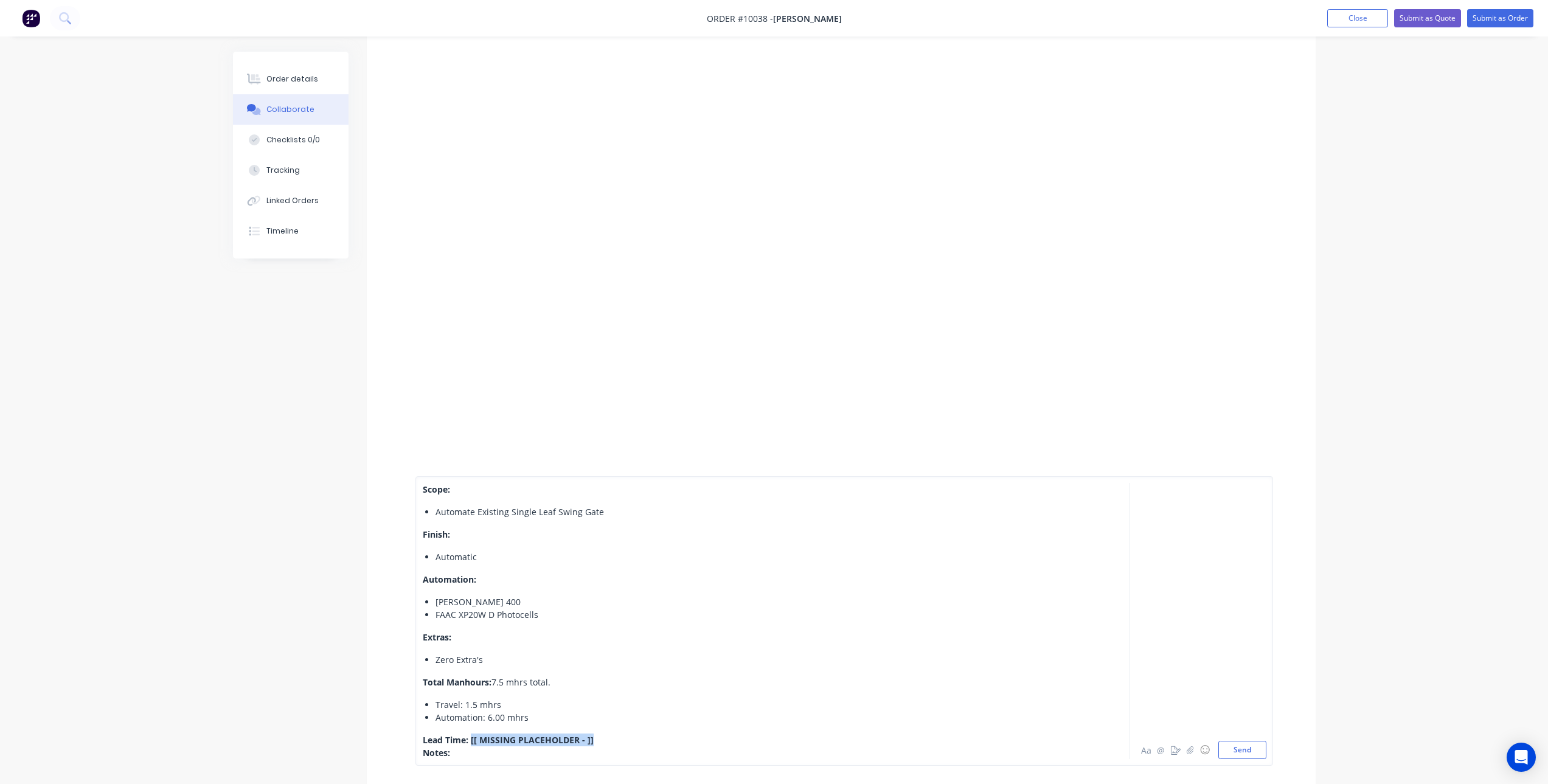
drag, startPoint x: 591, startPoint y: 739, endPoint x: 472, endPoint y: 733, distance: 119.2
click at [472, 733] on div "Scope: Automate Existing Single Leaf Swing Gate​ Finish: Automatic Automation: …" at bounding box center [739, 621] width 633 height 276
click at [763, 741] on div "Lead Time: His sparkie has booked in to get power to the hinge post [DATE]​" at bounding box center [739, 740] width 633 height 13
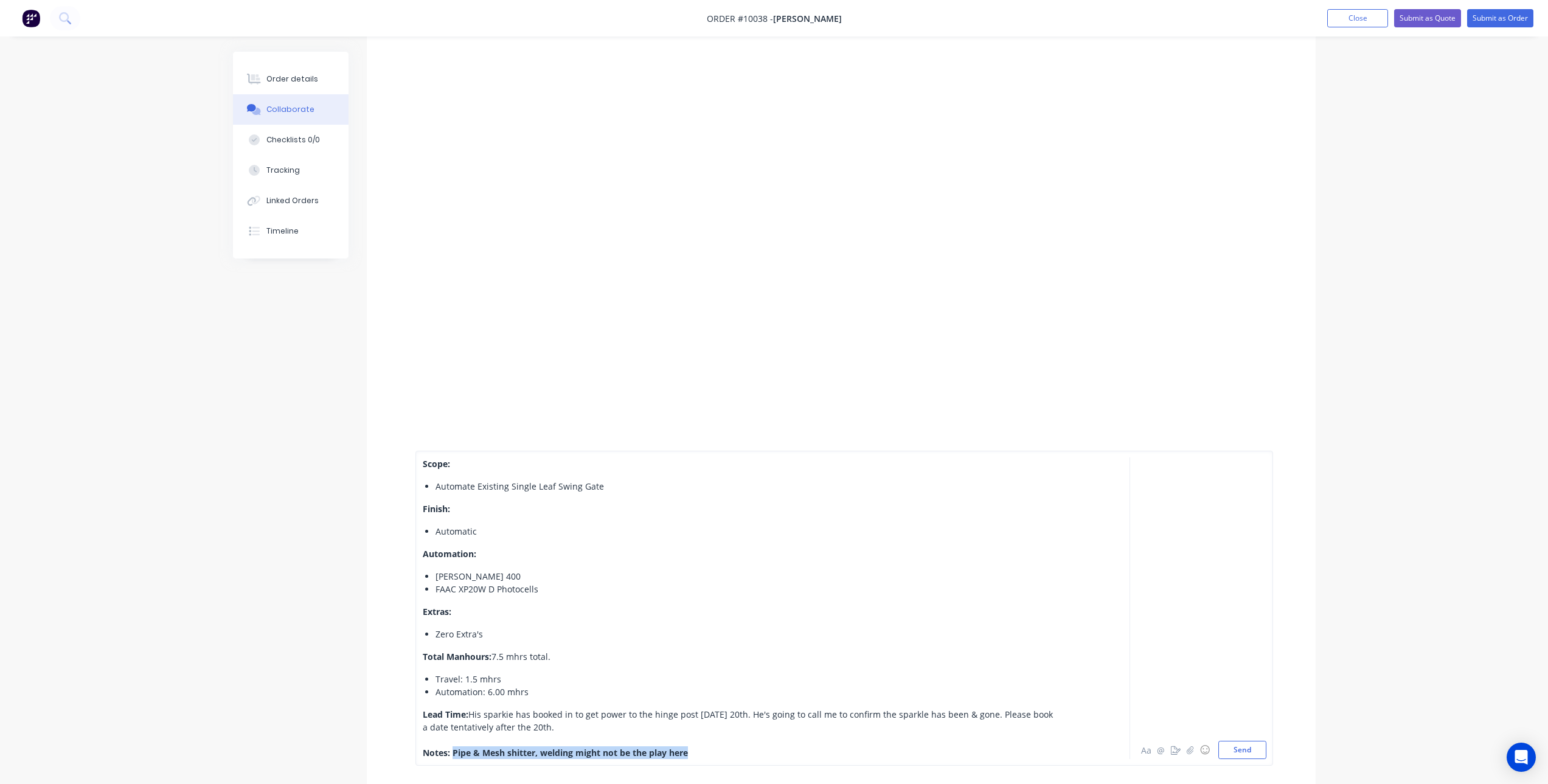
drag, startPoint x: 452, startPoint y: 749, endPoint x: 716, endPoint y: 751, distance: 264.0
click at [716, 751] on div "Notes: Pipe & Mesh shitter, welding might not be the play here" at bounding box center [739, 753] width 633 height 13
click at [453, 751] on span "Pipe & Mesh shitter, welding might not be the play here" at bounding box center [564, 753] width 228 height 11
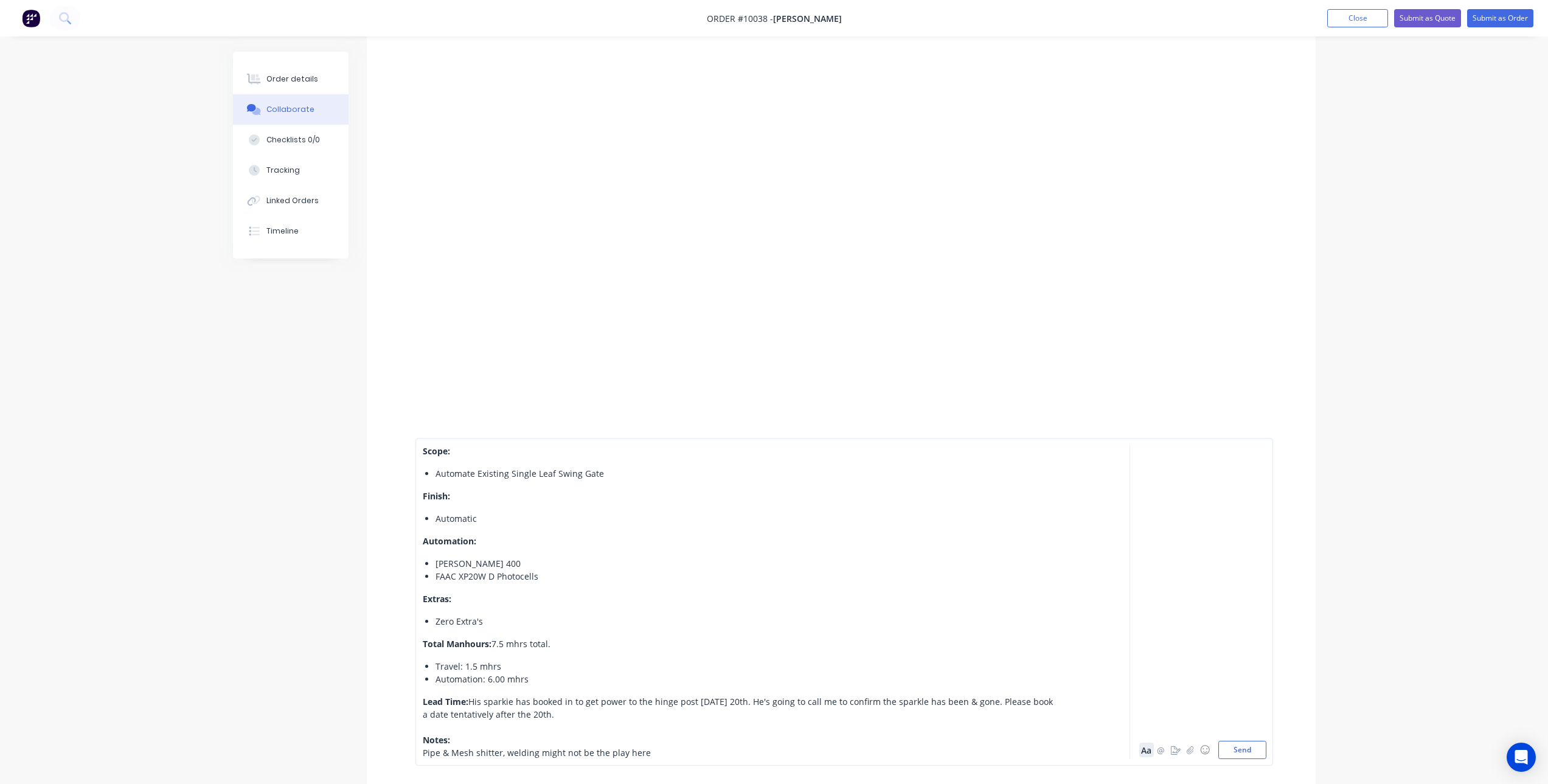
click at [1148, 751] on button "Aa" at bounding box center [1147, 750] width 15 height 15
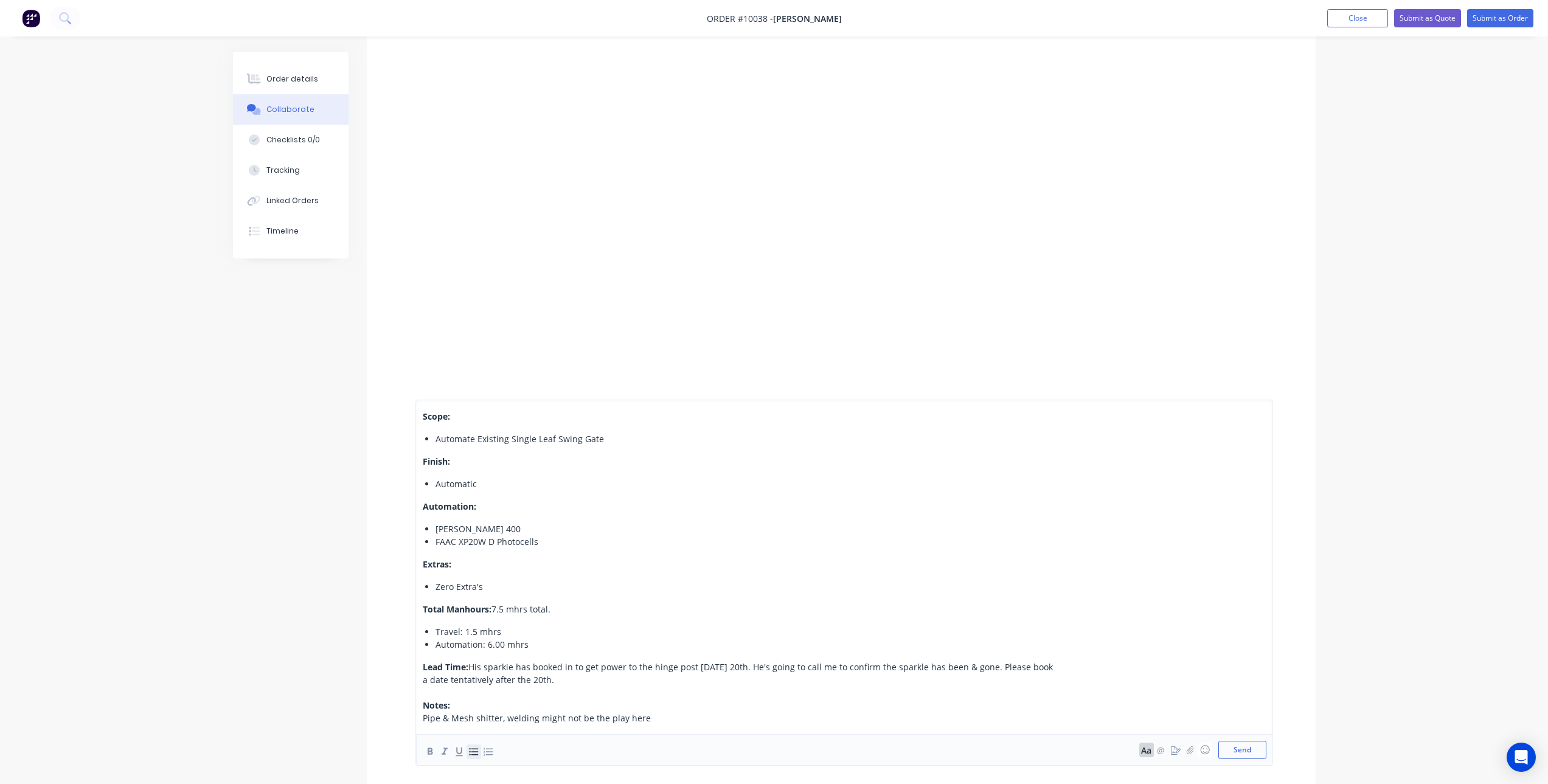
click at [473, 755] on icon "button" at bounding box center [474, 751] width 9 height 7
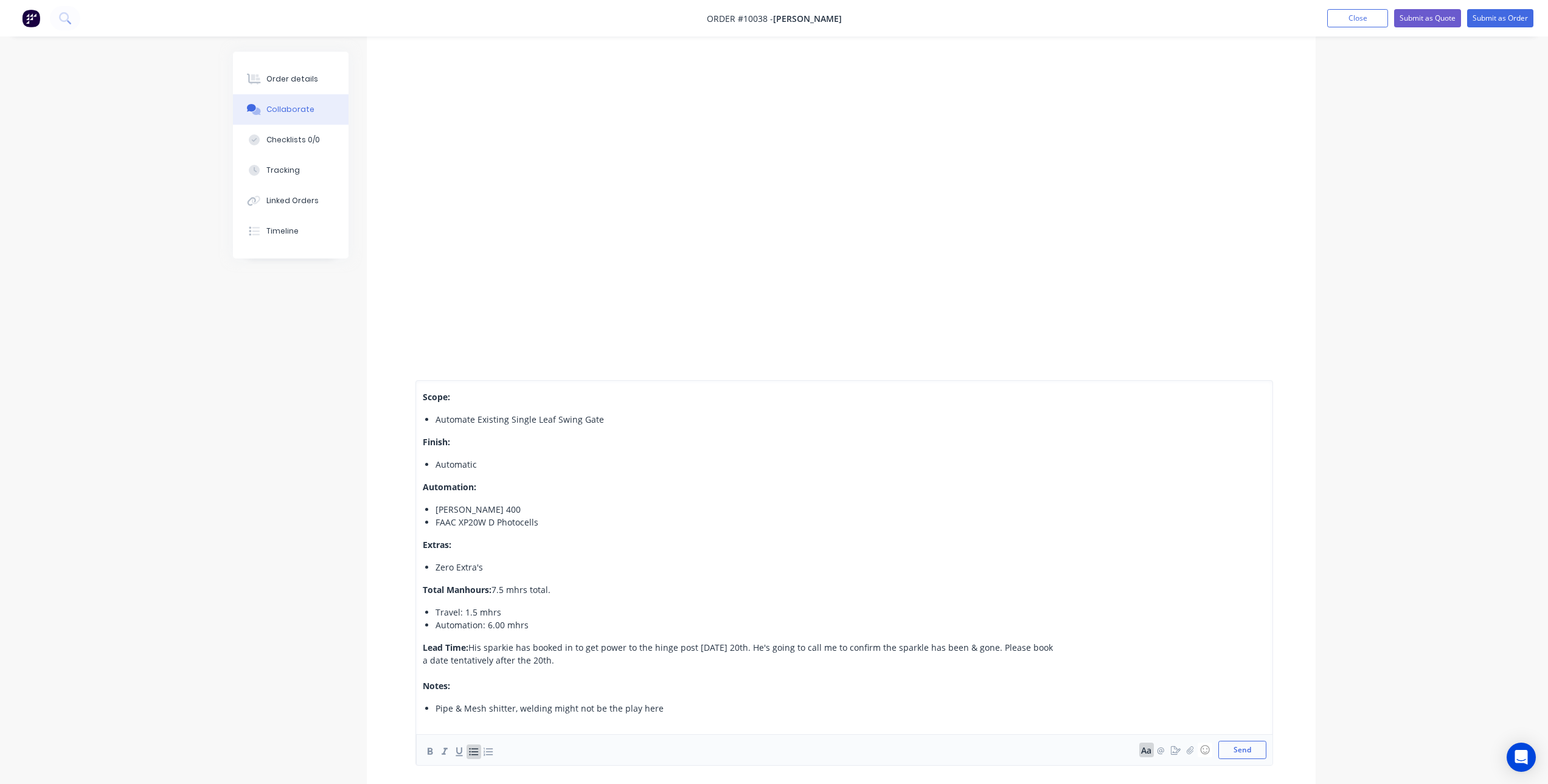
click at [664, 707] on div "Pipe & Mesh shitter, welding might not be the play here" at bounding box center [745, 708] width 620 height 13
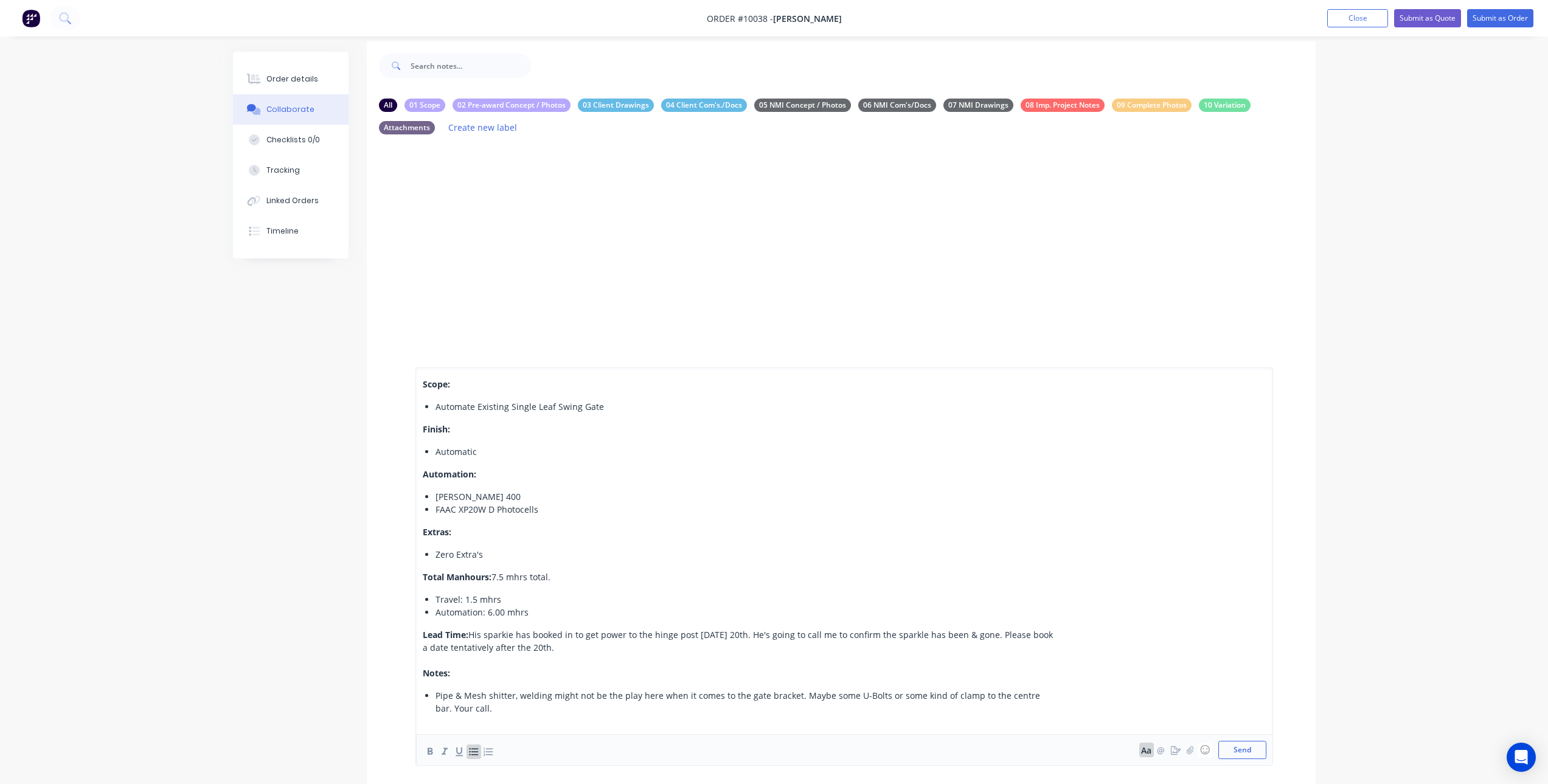
scroll to position [0, 0]
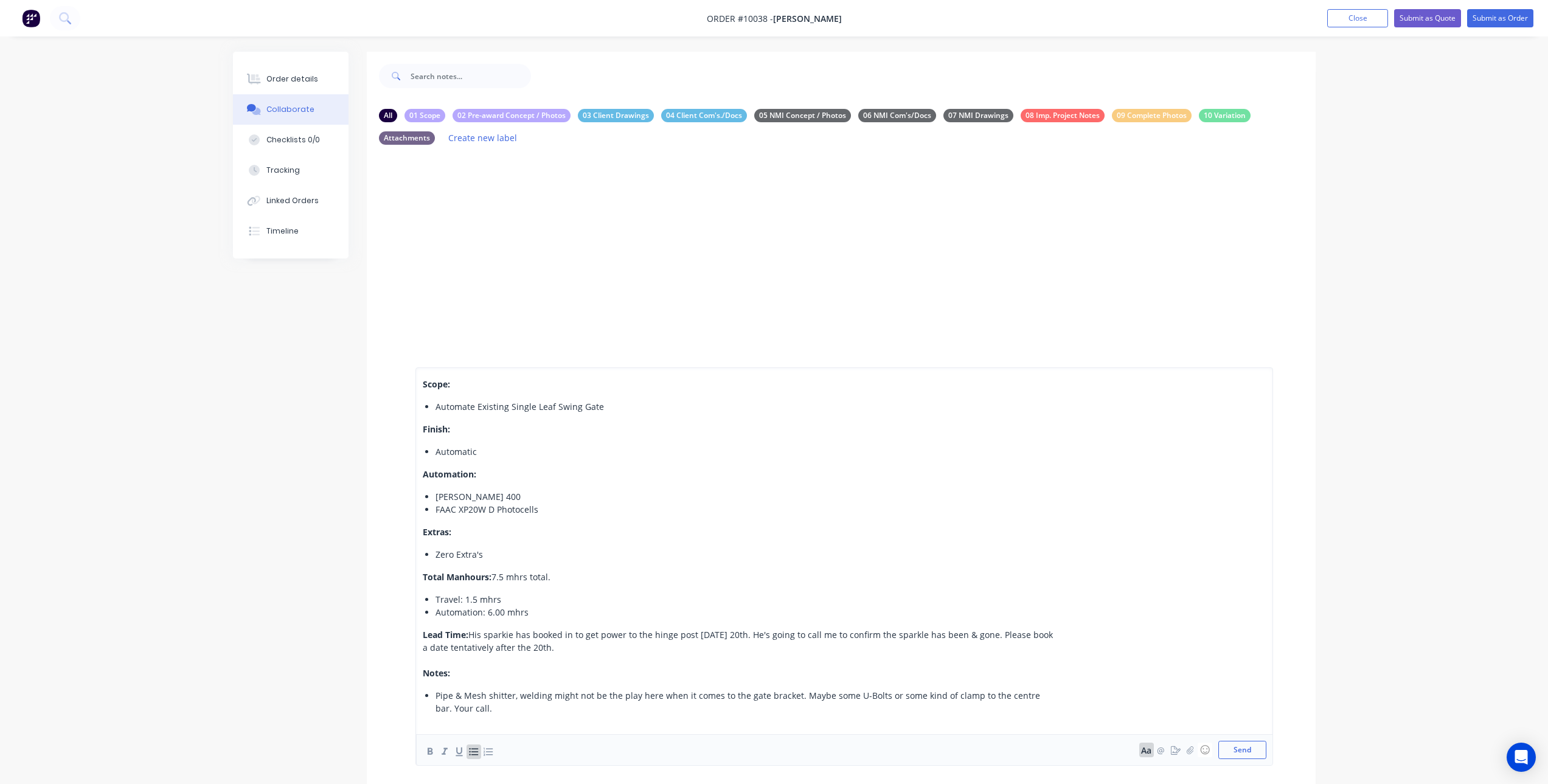
click at [423, 378] on div "Scope:" at bounding box center [739, 384] width 633 height 13
click at [504, 358] on span ", please add to schedule" at bounding box center [553, 358] width 99 height 11
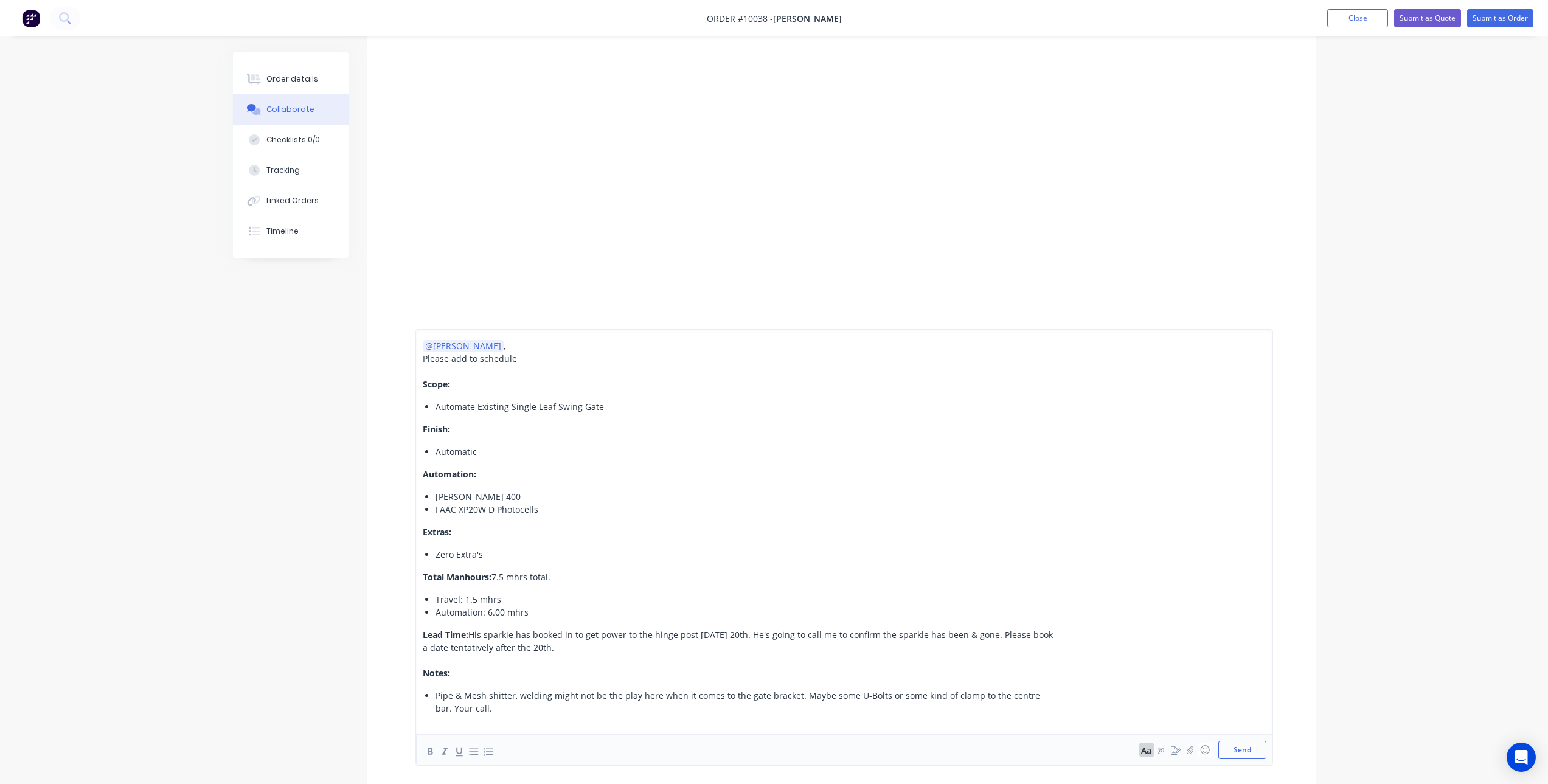
scroll to position [365, 0]
click at [1242, 743] on button "Send" at bounding box center [1242, 749] width 48 height 18
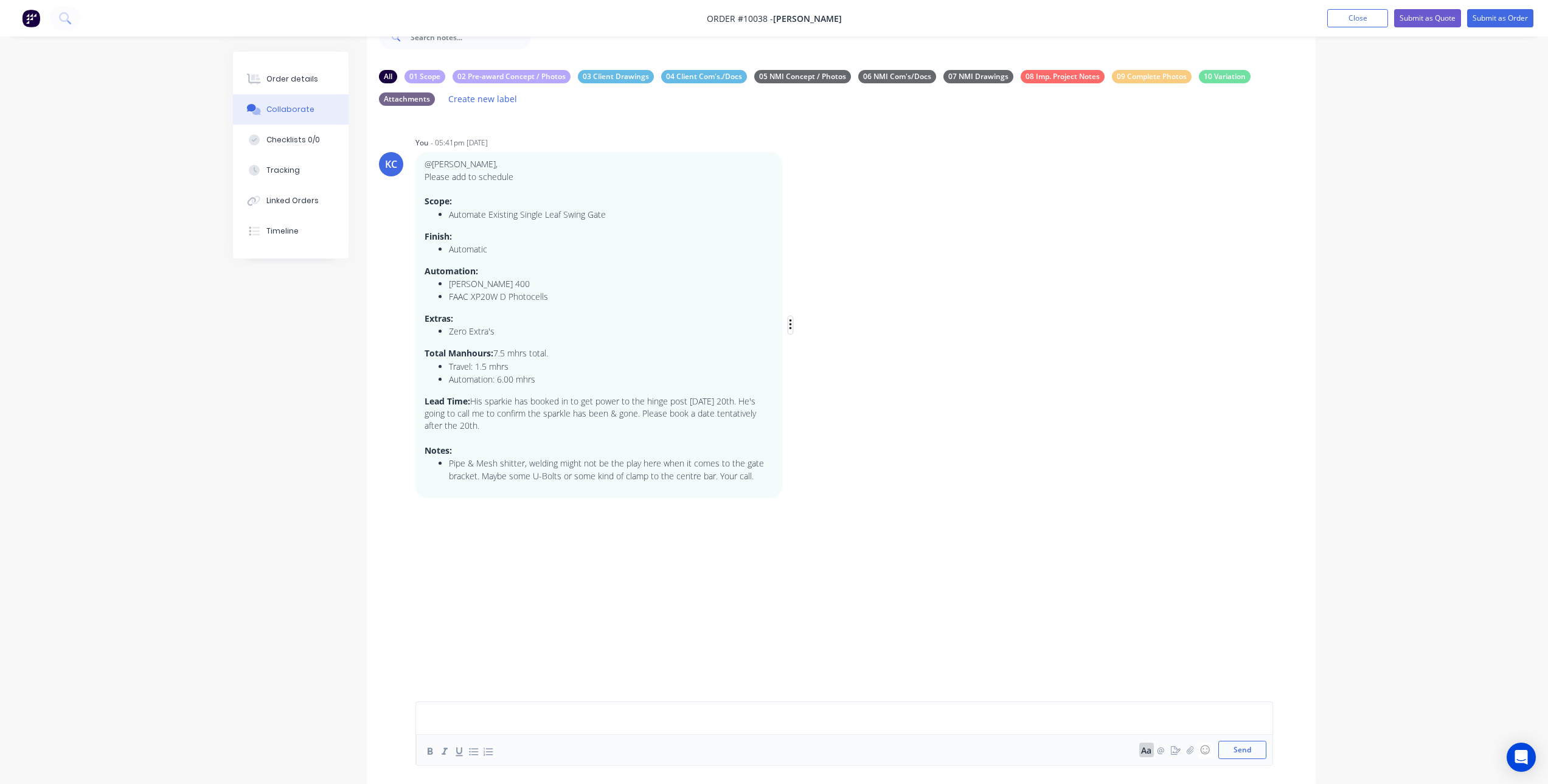
click at [790, 325] on icon "button" at bounding box center [790, 325] width 3 height 11
click at [823, 343] on button "Edit" at bounding box center [834, 347] width 77 height 20
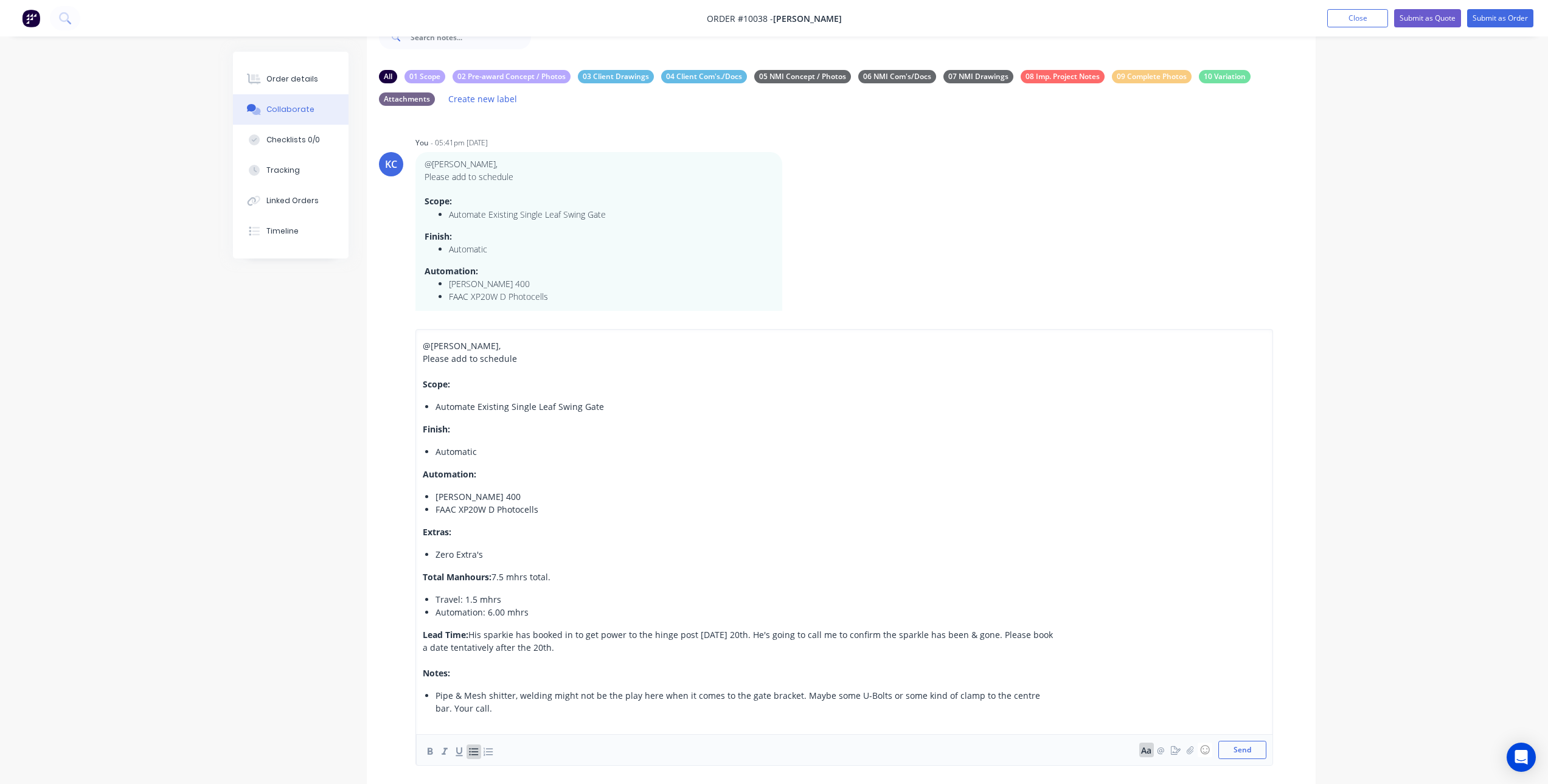
click at [438, 340] on span "@[PERSON_NAME]" at bounding box center [461, 346] width 76 height 11
click at [463, 340] on span "@[PERSON_NAME]" at bounding box center [461, 346] width 76 height 11
click at [1228, 743] on button "Send" at bounding box center [1242, 749] width 48 height 18
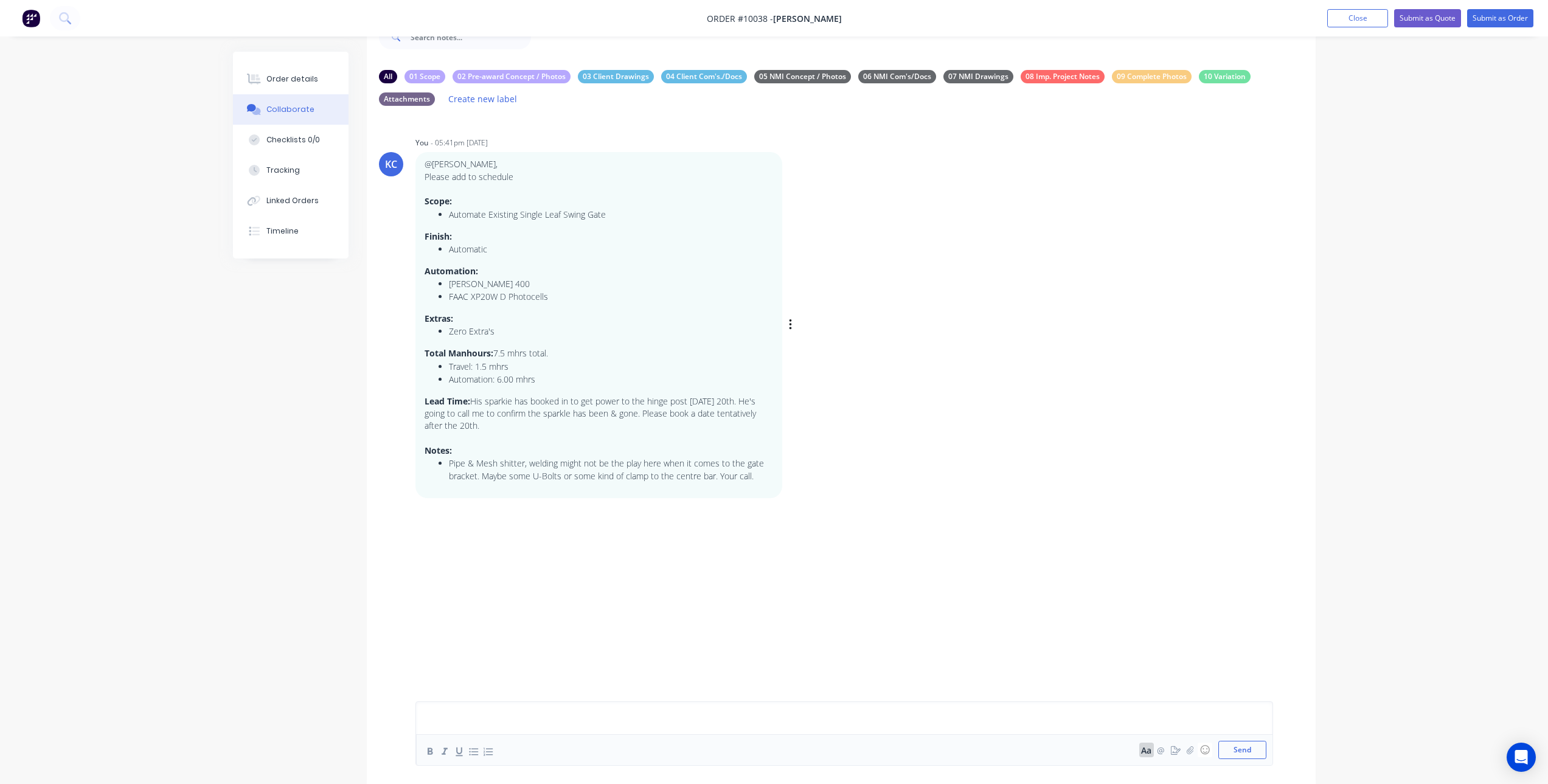
click at [458, 159] on p "@[PERSON_NAME]," at bounding box center [599, 164] width 348 height 12
click at [453, 163] on p "@[PERSON_NAME]," at bounding box center [599, 164] width 348 height 12
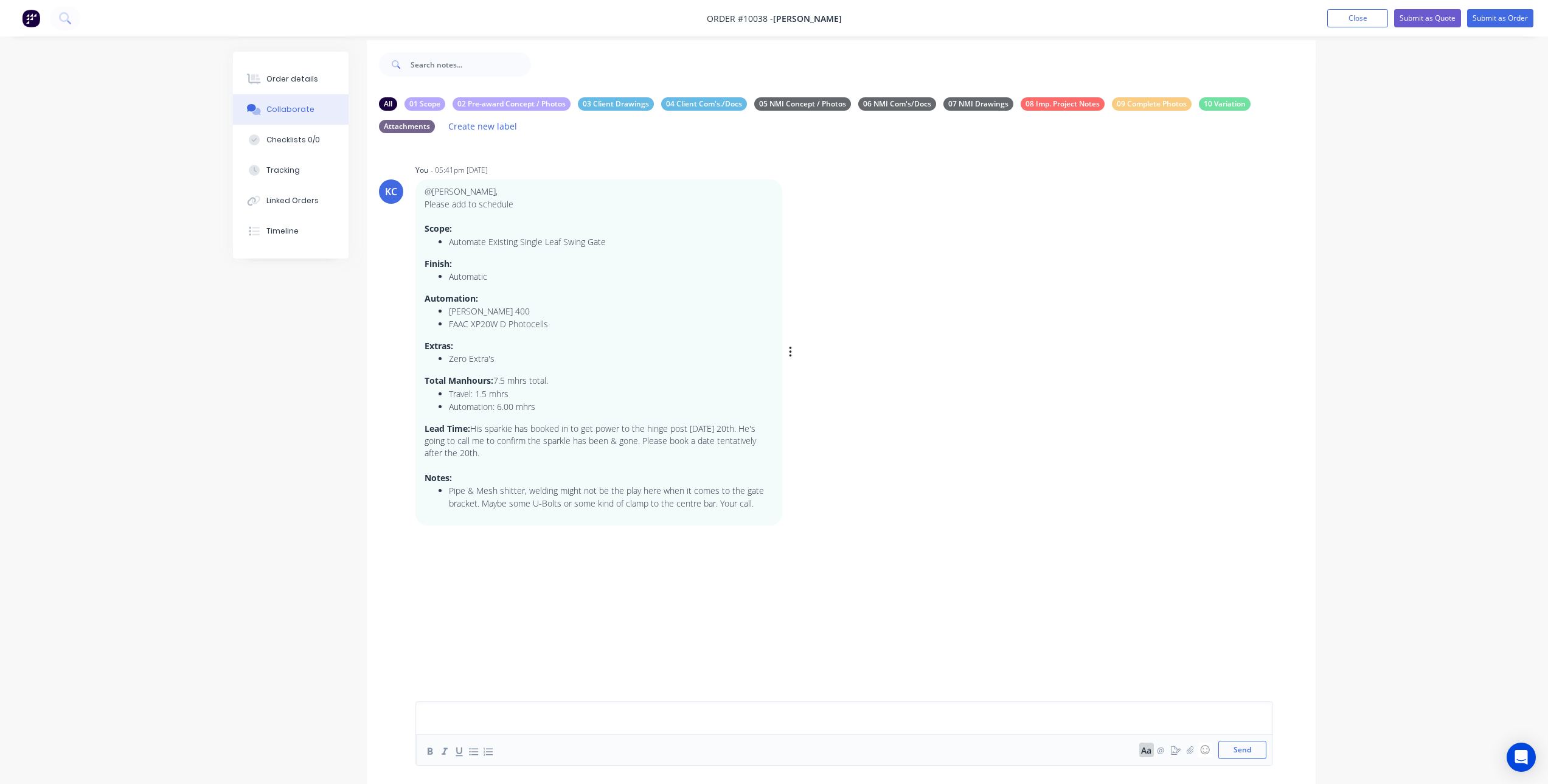
scroll to position [0, 0]
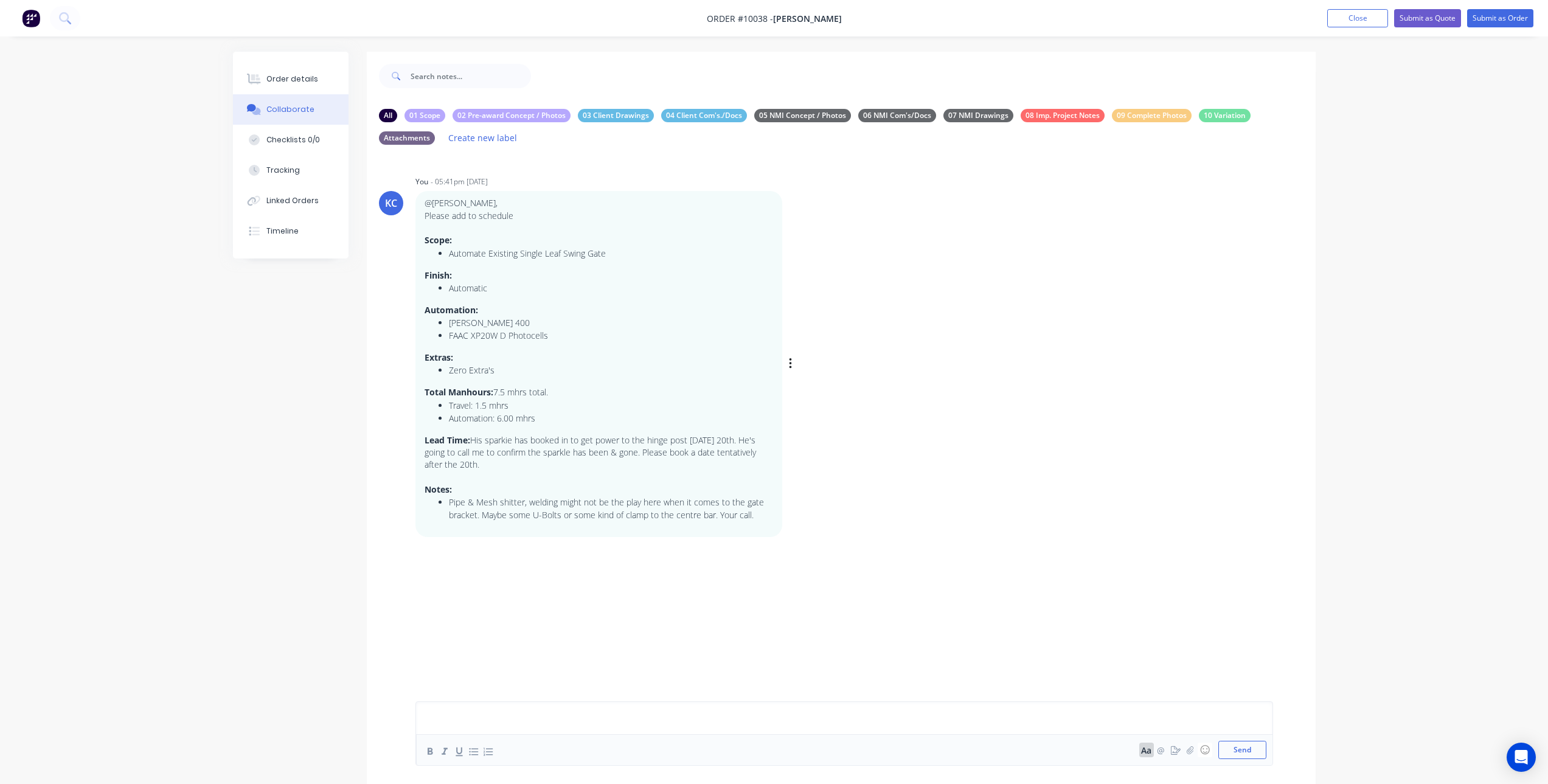
click at [388, 204] on div "KC" at bounding box center [391, 204] width 12 height 15
drag, startPoint x: 388, startPoint y: 204, endPoint x: 834, endPoint y: 262, distance: 449.8
click at [834, 262] on div "KC You - 05:41pm [DATE] @[PERSON_NAME], Please add to schedule Scope: Automate …" at bounding box center [841, 355] width 949 height 364
click at [1150, 749] on button "Aa" at bounding box center [1147, 750] width 15 height 15
click at [567, 759] on div "IMG_0428.jpg (480×640)" at bounding box center [739, 749] width 633 height 18
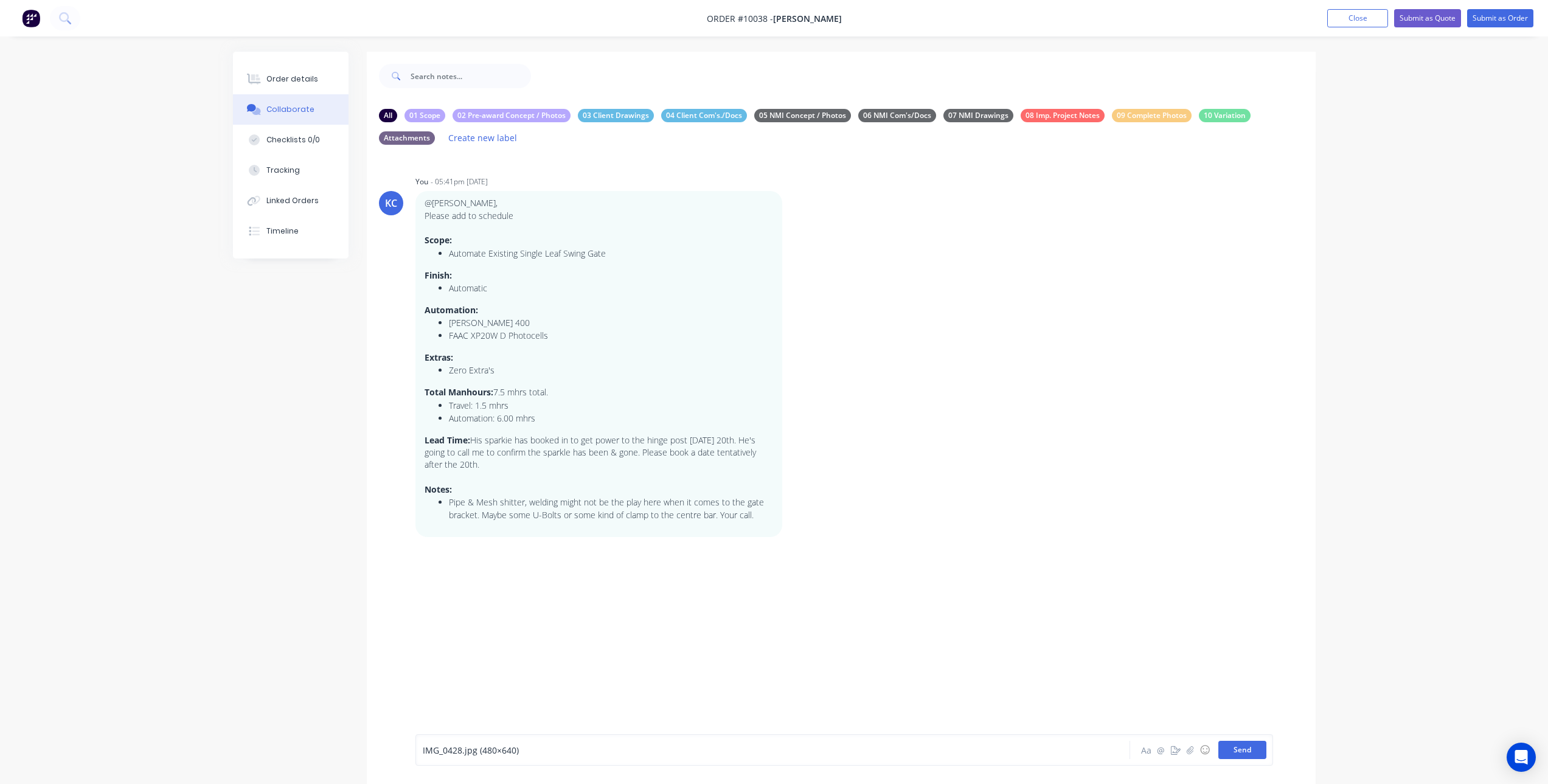
click at [1260, 751] on button "Send" at bounding box center [1242, 749] width 48 height 18
click at [488, 584] on link "IMG_0428.jpg (480×640)" at bounding box center [470, 585] width 93 height 11
click at [534, 585] on icon "button" at bounding box center [535, 586] width 3 height 11
click at [564, 589] on button "Labels" at bounding box center [579, 588] width 77 height 20
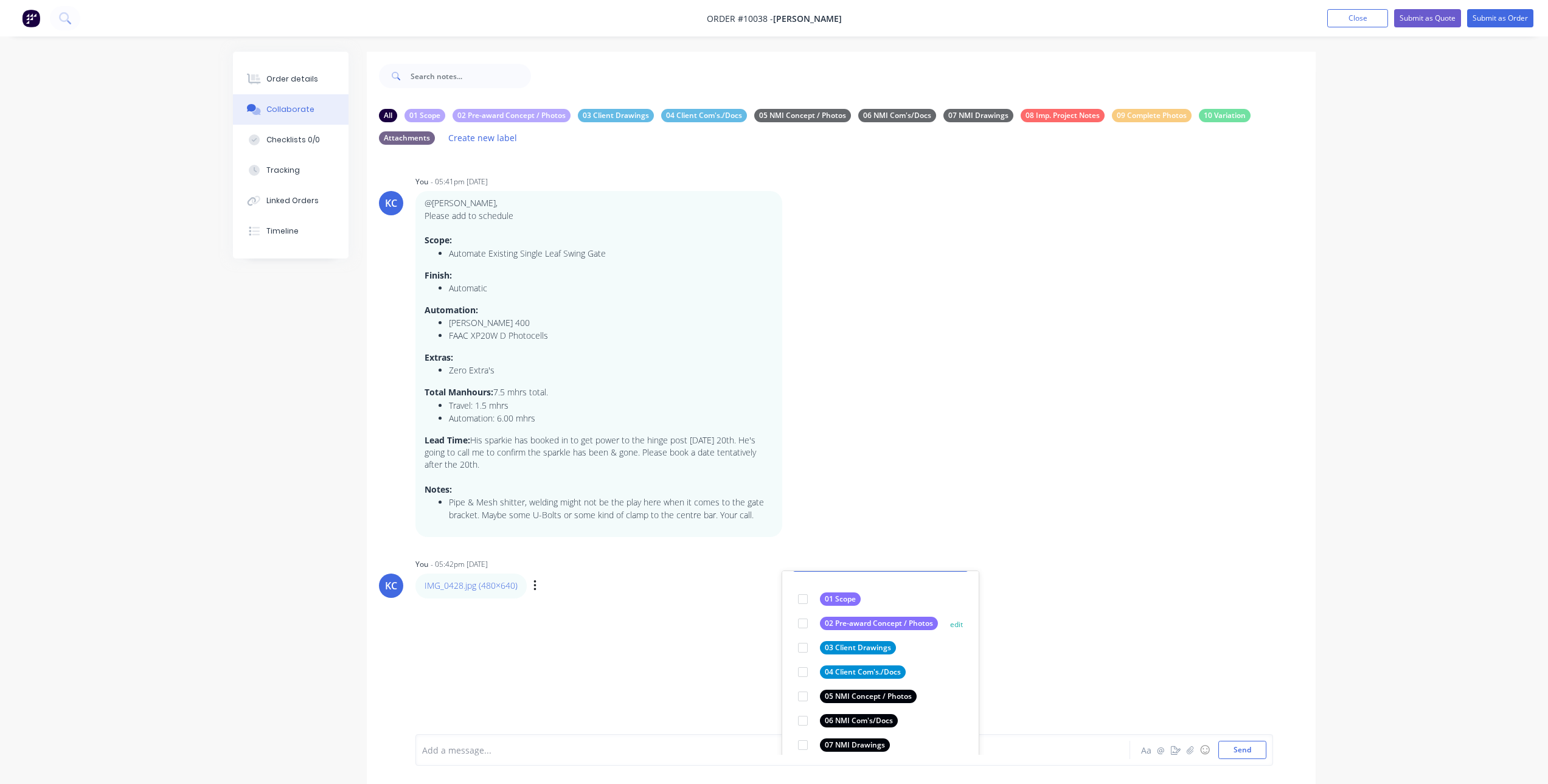
scroll to position [71, 0]
click at [803, 619] on div at bounding box center [803, 621] width 24 height 24
click at [789, 360] on icon "button" at bounding box center [790, 364] width 3 height 14
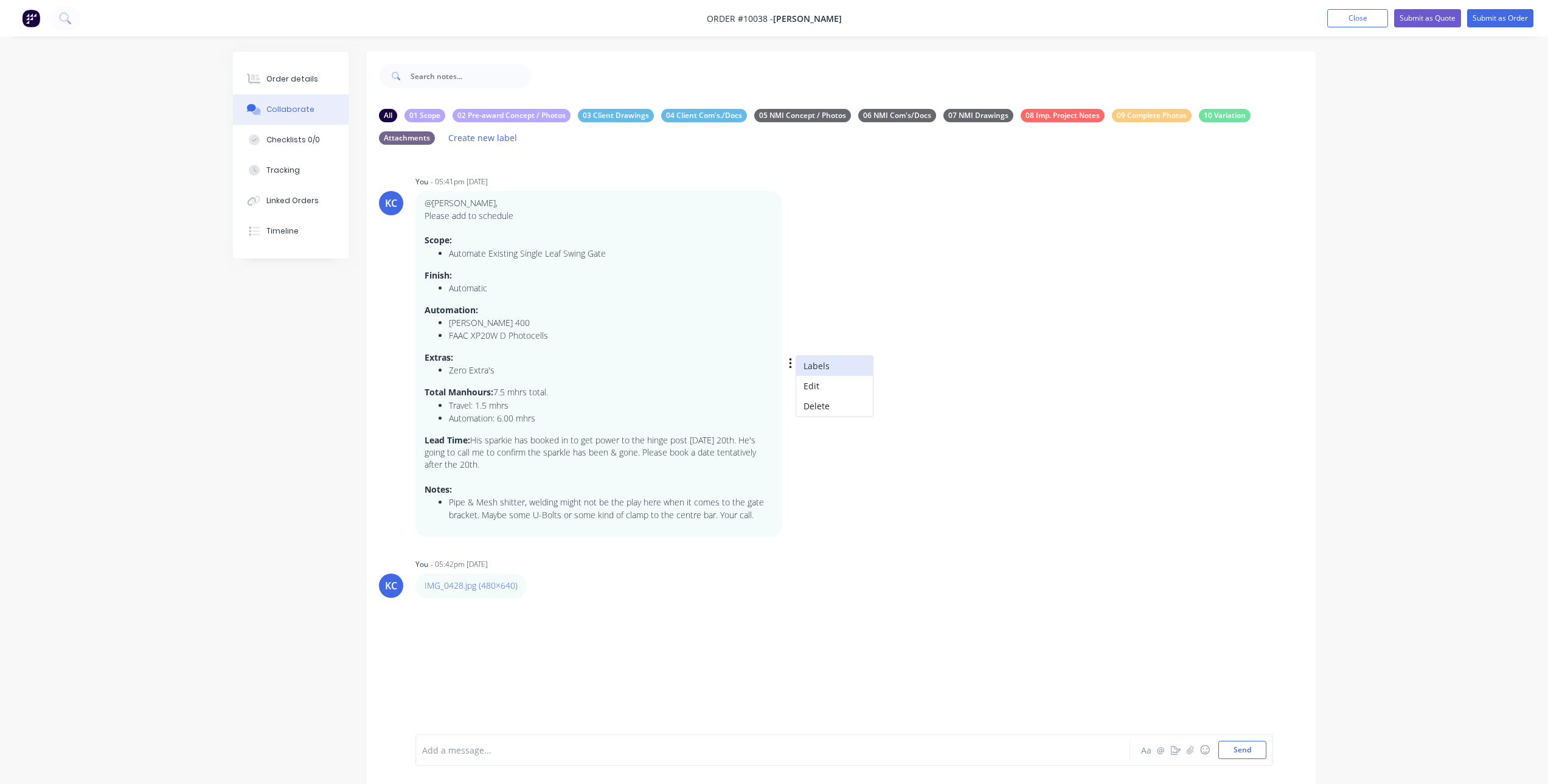
click at [827, 366] on button "Labels" at bounding box center [834, 366] width 77 height 20
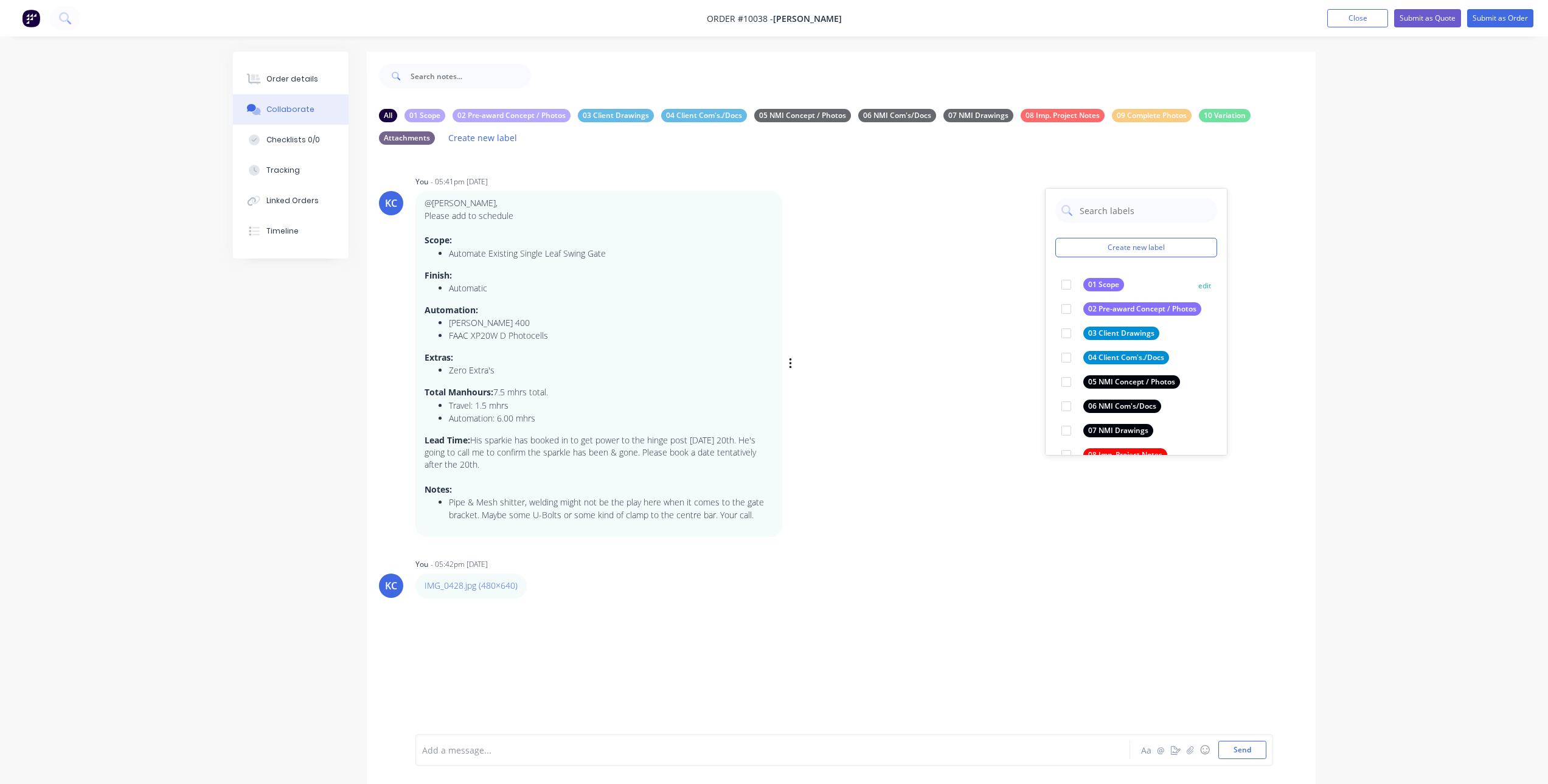
click at [1060, 286] on div at bounding box center [1066, 284] width 24 height 24
click at [913, 498] on div "KC You - 05:41pm 12/08/25 Create new label 01 Scope edit 02 Pre-award Concept /…" at bounding box center [841, 355] width 949 height 364
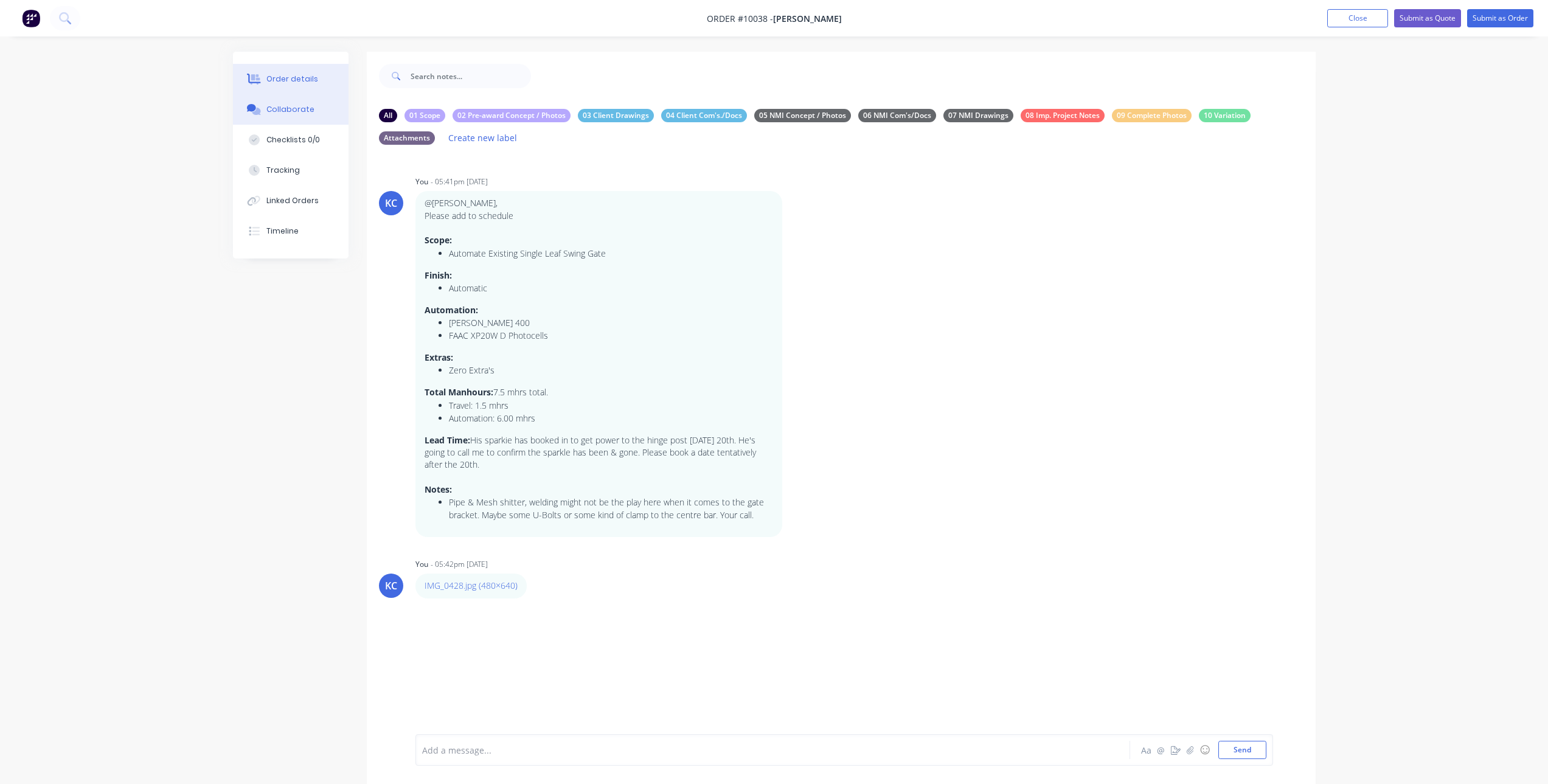
click at [298, 79] on div "Order details" at bounding box center [292, 79] width 51 height 11
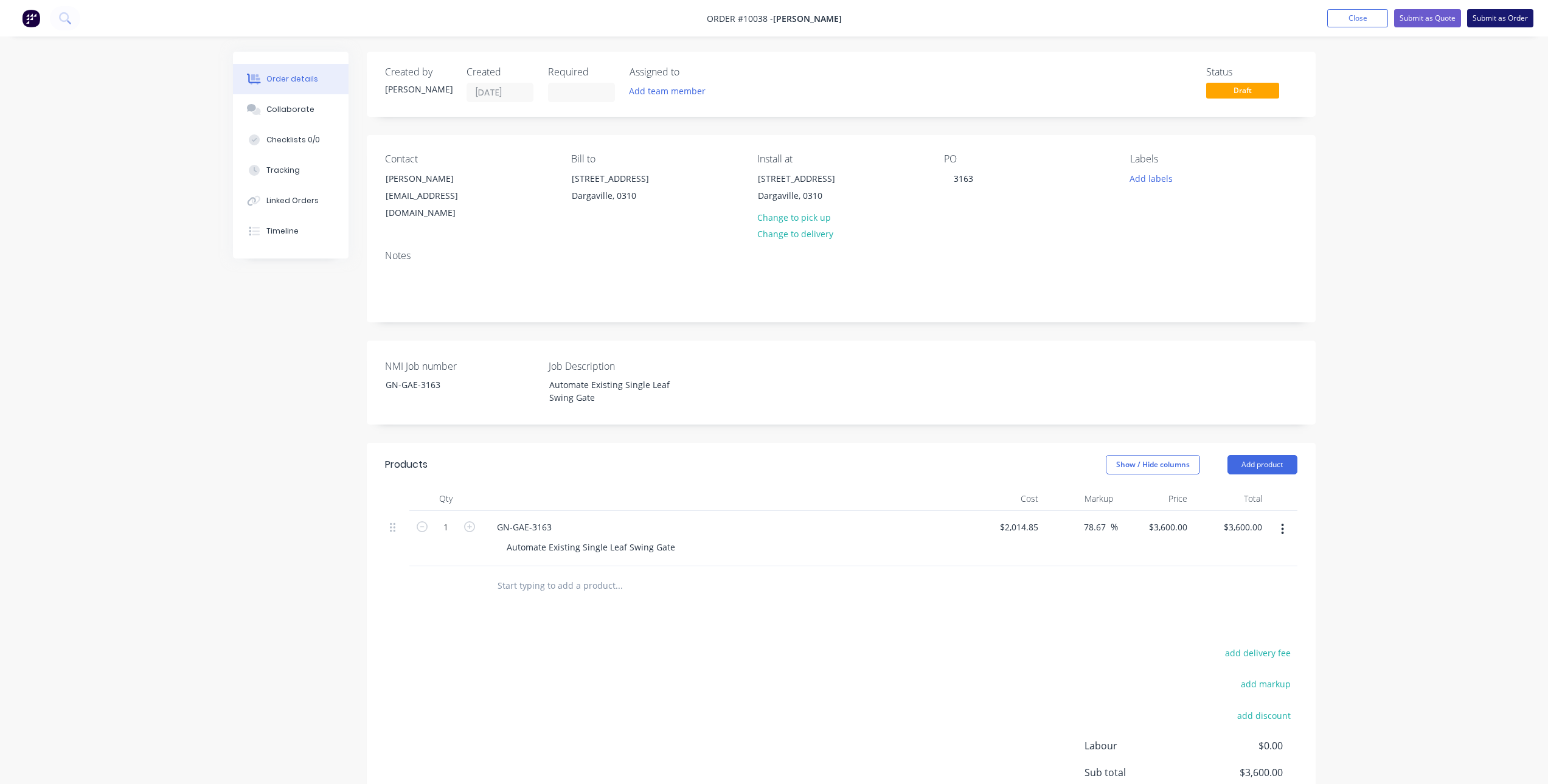
click at [1519, 25] on button "Submit as Order" at bounding box center [1500, 18] width 66 height 18
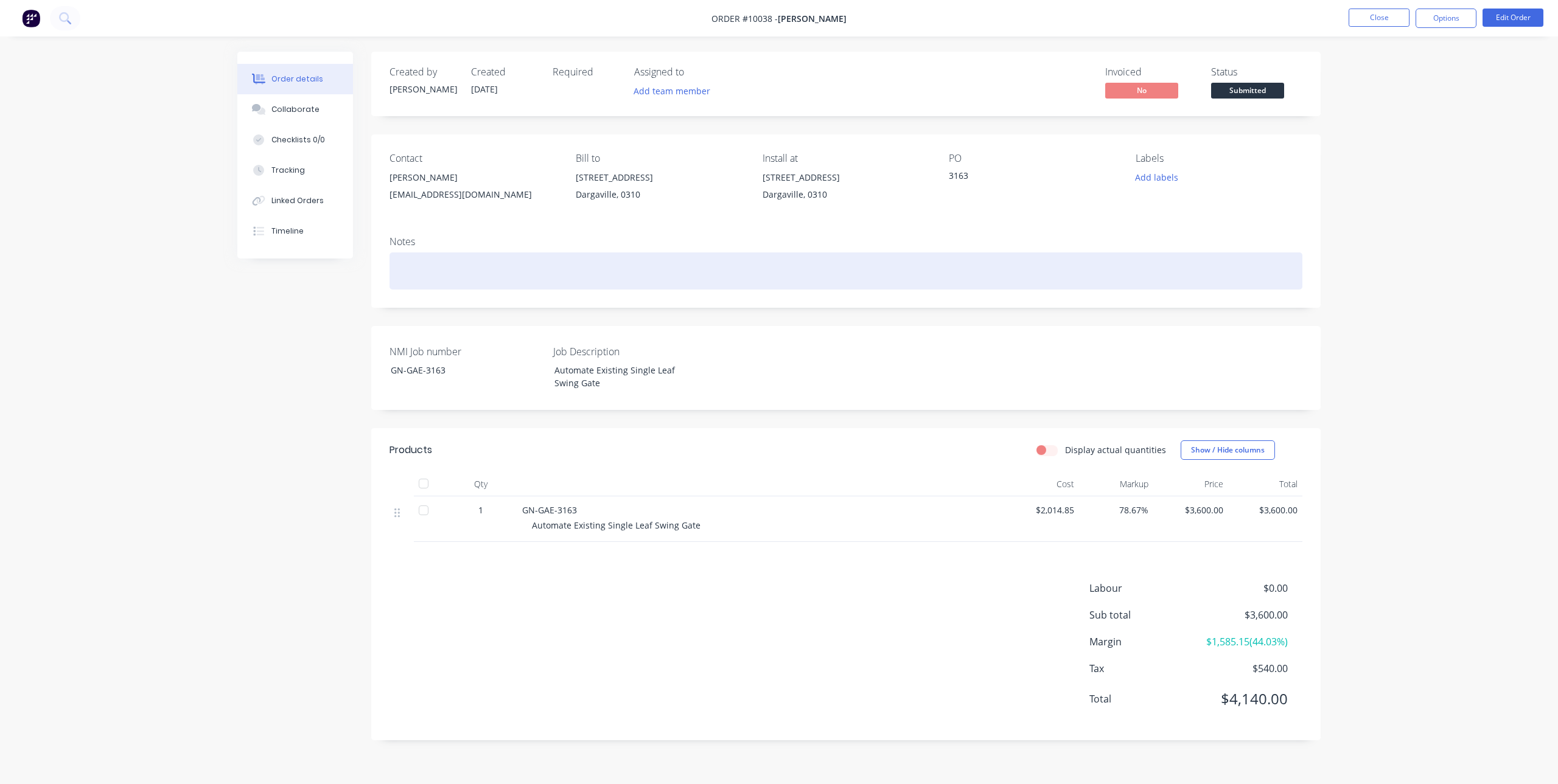
click at [456, 266] on div at bounding box center [846, 271] width 913 height 37
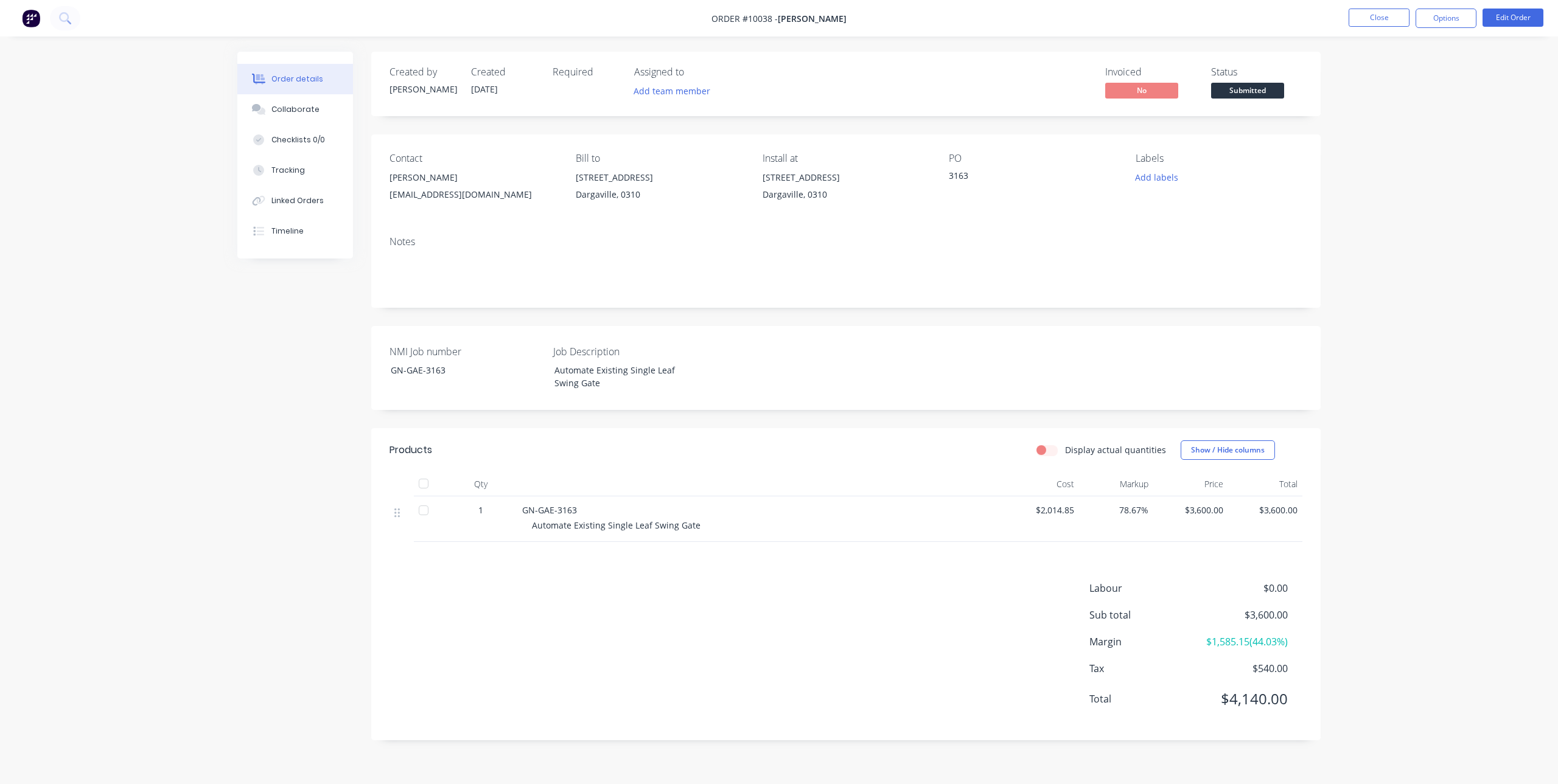
click at [1389, 248] on div "Order details Collaborate Checklists 0/0 Tracking Linked Orders Timeline Order …" at bounding box center [779, 392] width 1558 height 784
click at [277, 115] on button "Collaborate" at bounding box center [295, 109] width 115 height 31
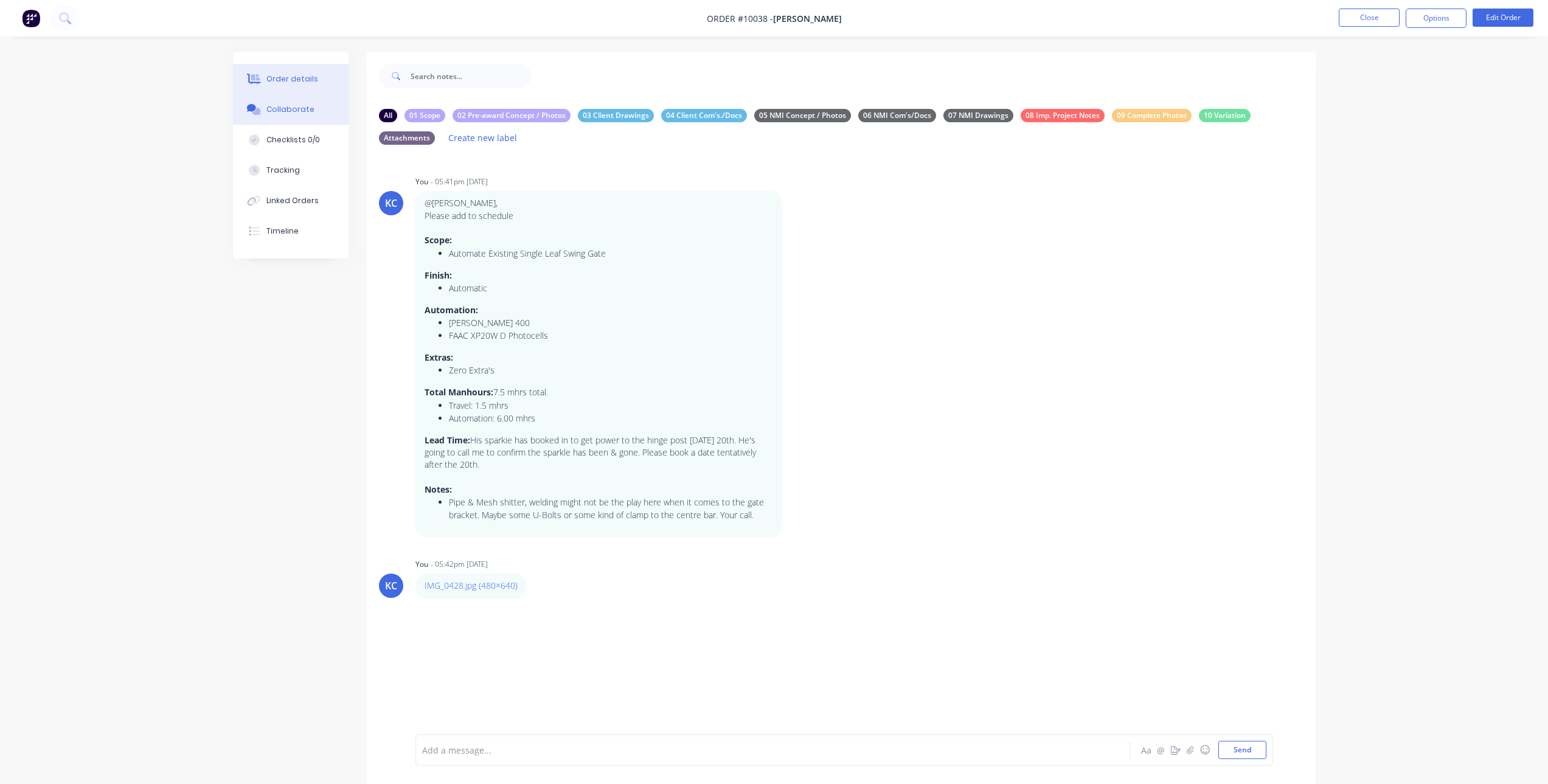
click at [296, 81] on div "Order details" at bounding box center [292, 79] width 51 height 11
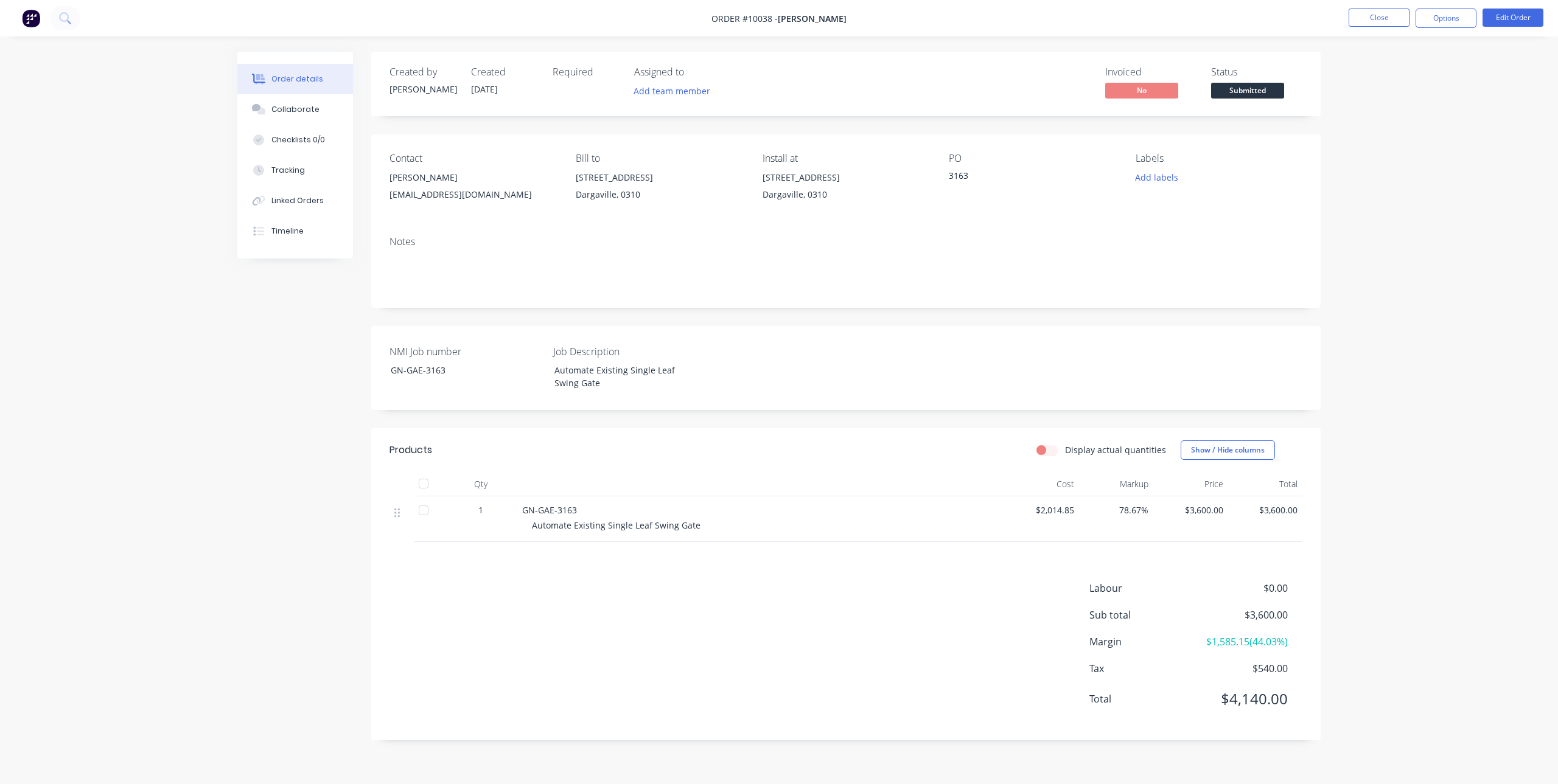
drag, startPoint x: 1382, startPoint y: 23, endPoint x: 1431, endPoint y: 261, distance: 243.0
drag, startPoint x: 1431, startPoint y: 261, endPoint x: 1406, endPoint y: 141, distance: 122.6
click at [1406, 141] on div "Order details Collaborate Checklists 0/0 Tracking Linked Orders Timeline Order …" at bounding box center [779, 392] width 1558 height 784
click at [1368, 19] on button "Close" at bounding box center [1378, 17] width 61 height 18
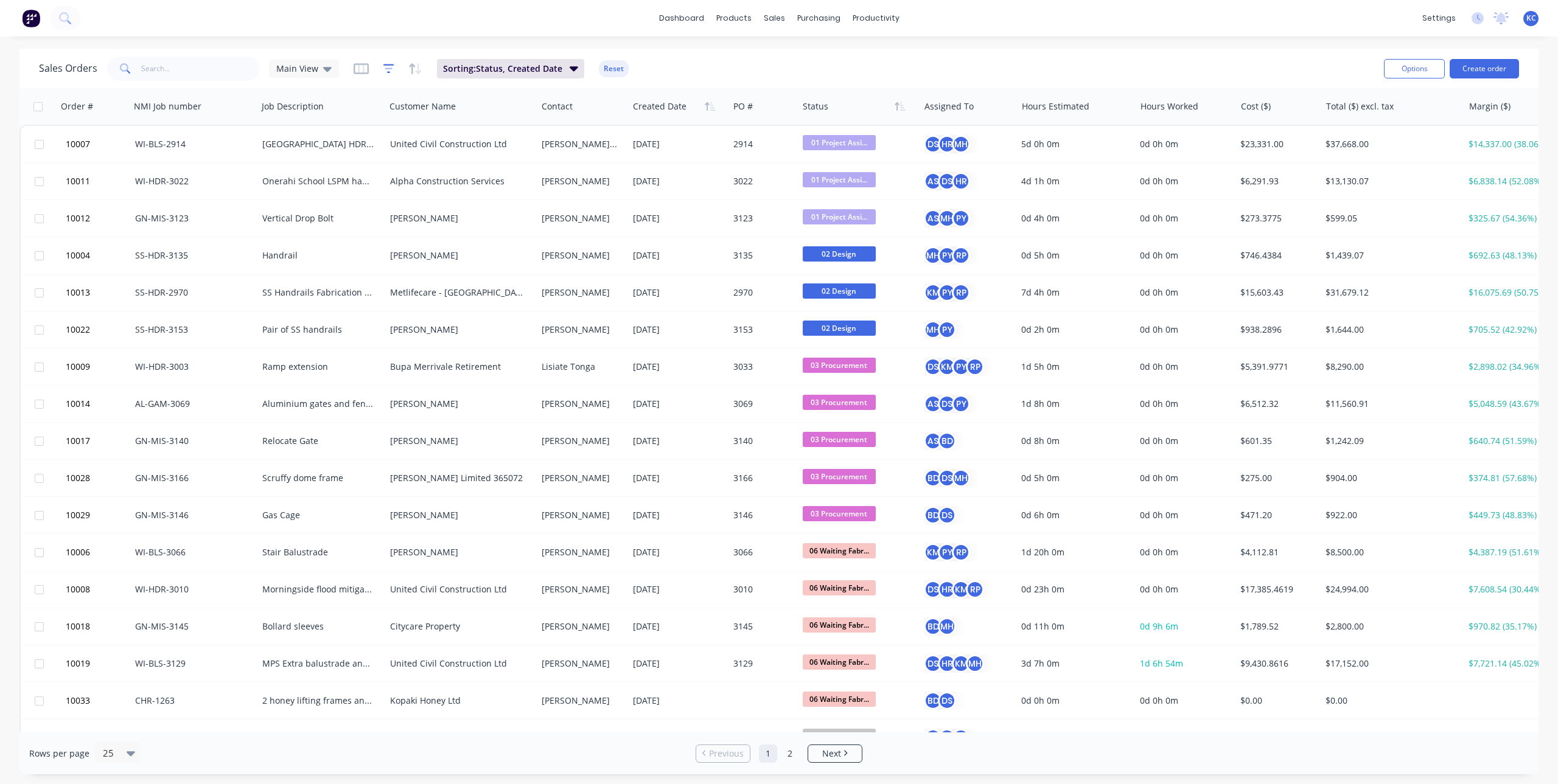
click at [384, 66] on icon "button" at bounding box center [388, 69] width 11 height 12
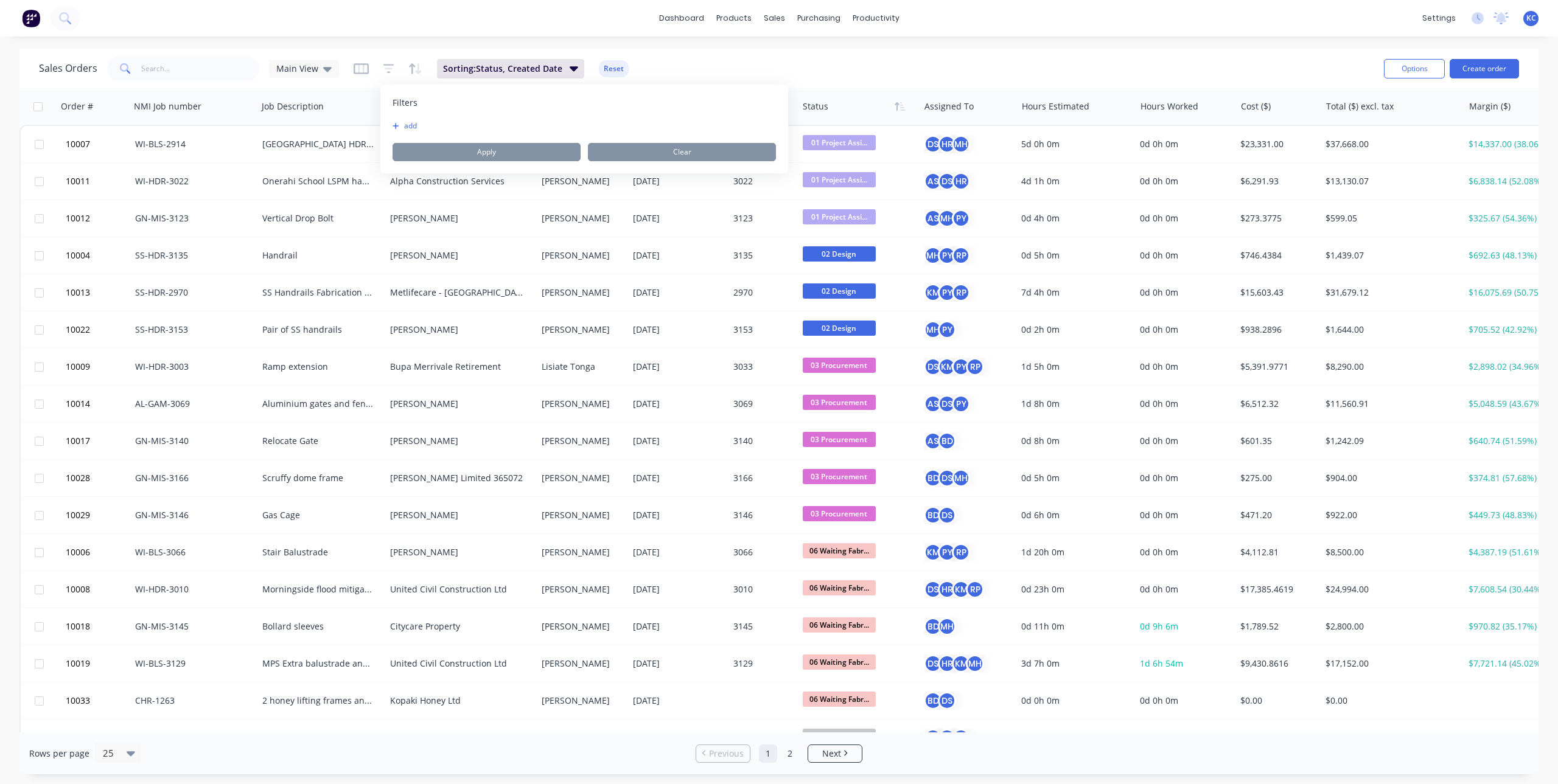
click at [401, 124] on button "add" at bounding box center [408, 125] width 31 height 10
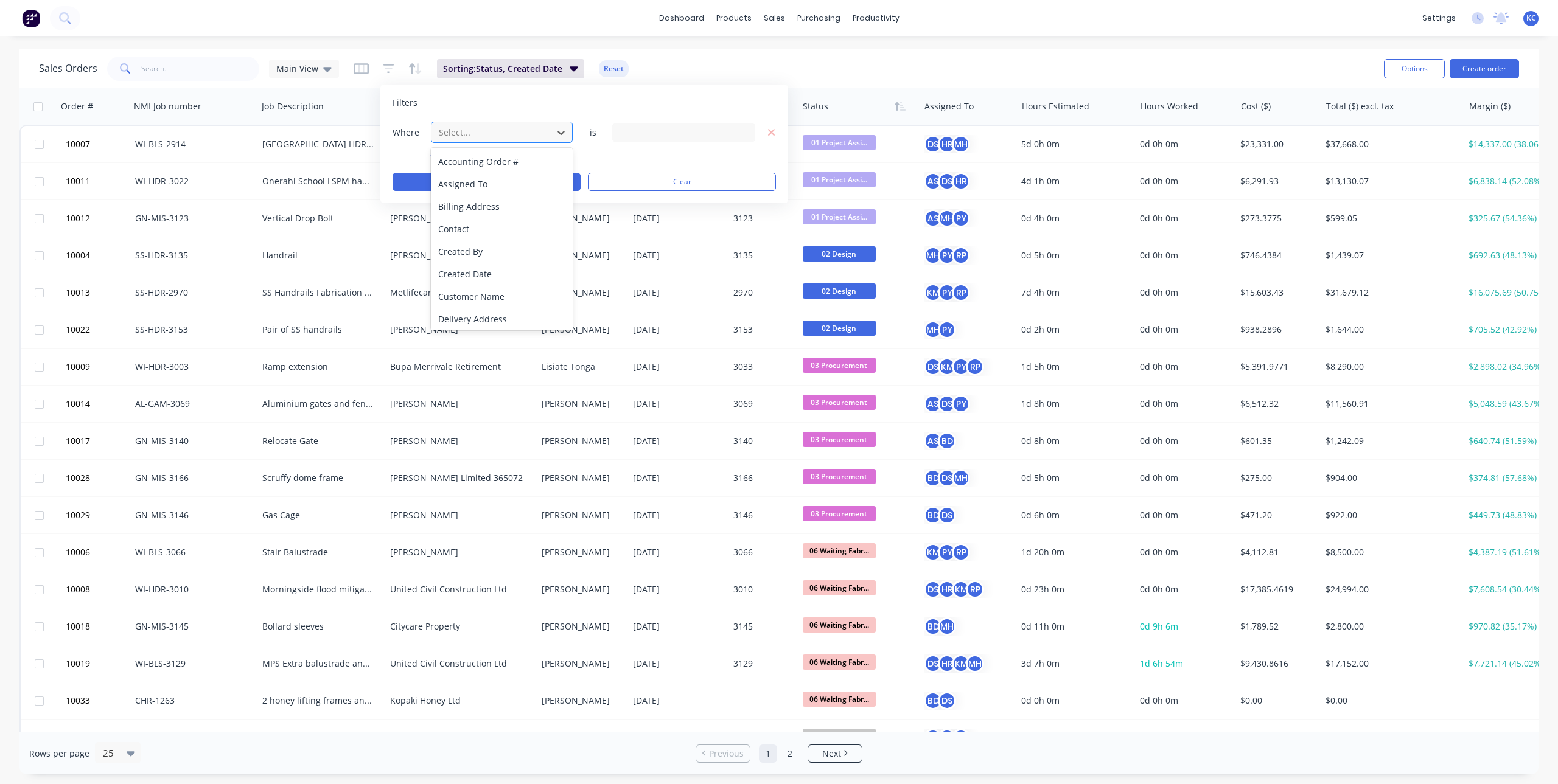
click at [475, 131] on div at bounding box center [492, 132] width 109 height 15
click at [507, 250] on div "Created By" at bounding box center [501, 252] width 142 height 23
click at [682, 133] on div "16 Created By selected" at bounding box center [674, 132] width 110 height 13
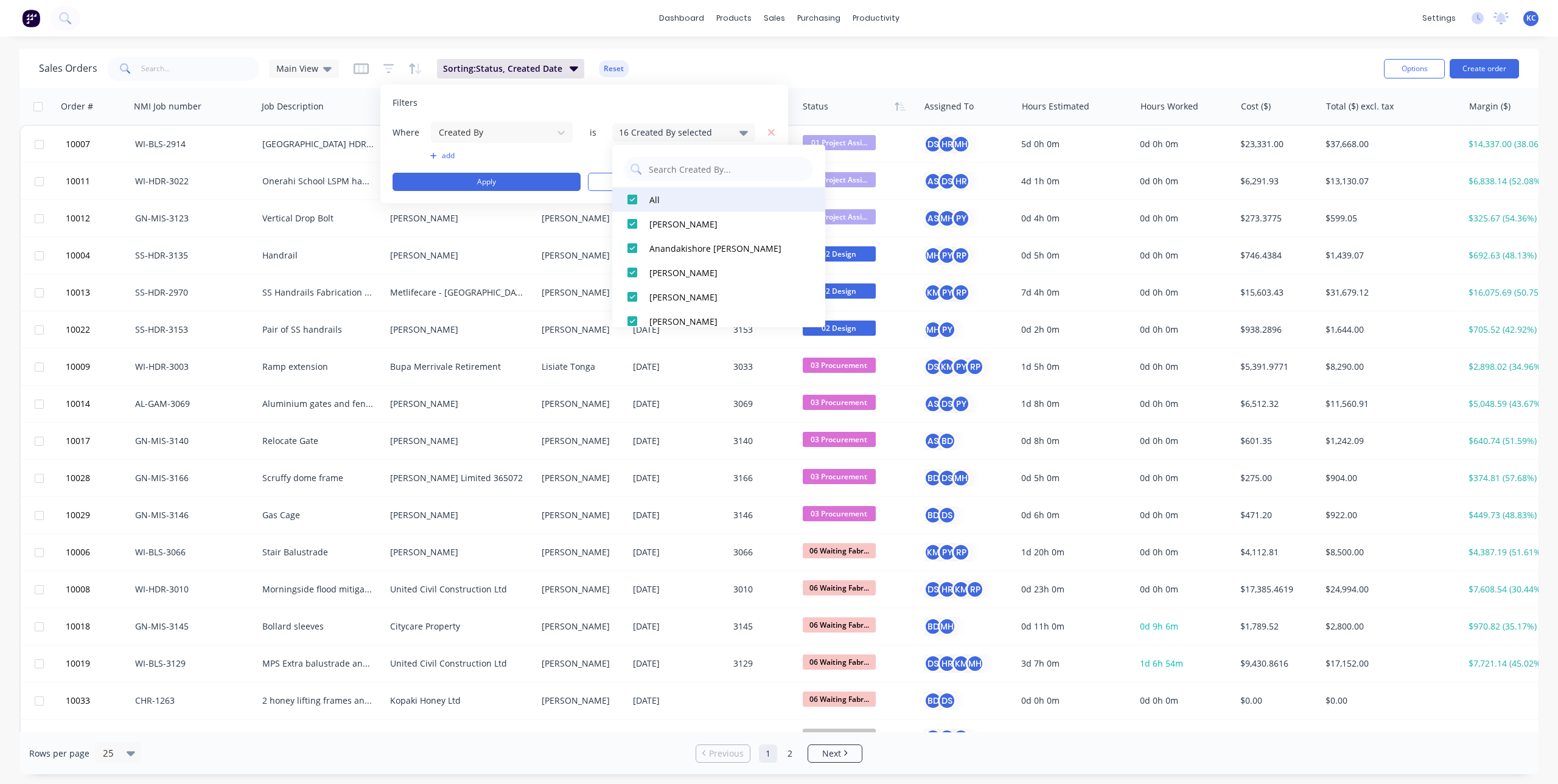
click at [650, 196] on div "All" at bounding box center [722, 200] width 146 height 13
click at [663, 263] on div "[PERSON_NAME]" at bounding box center [722, 260] width 146 height 13
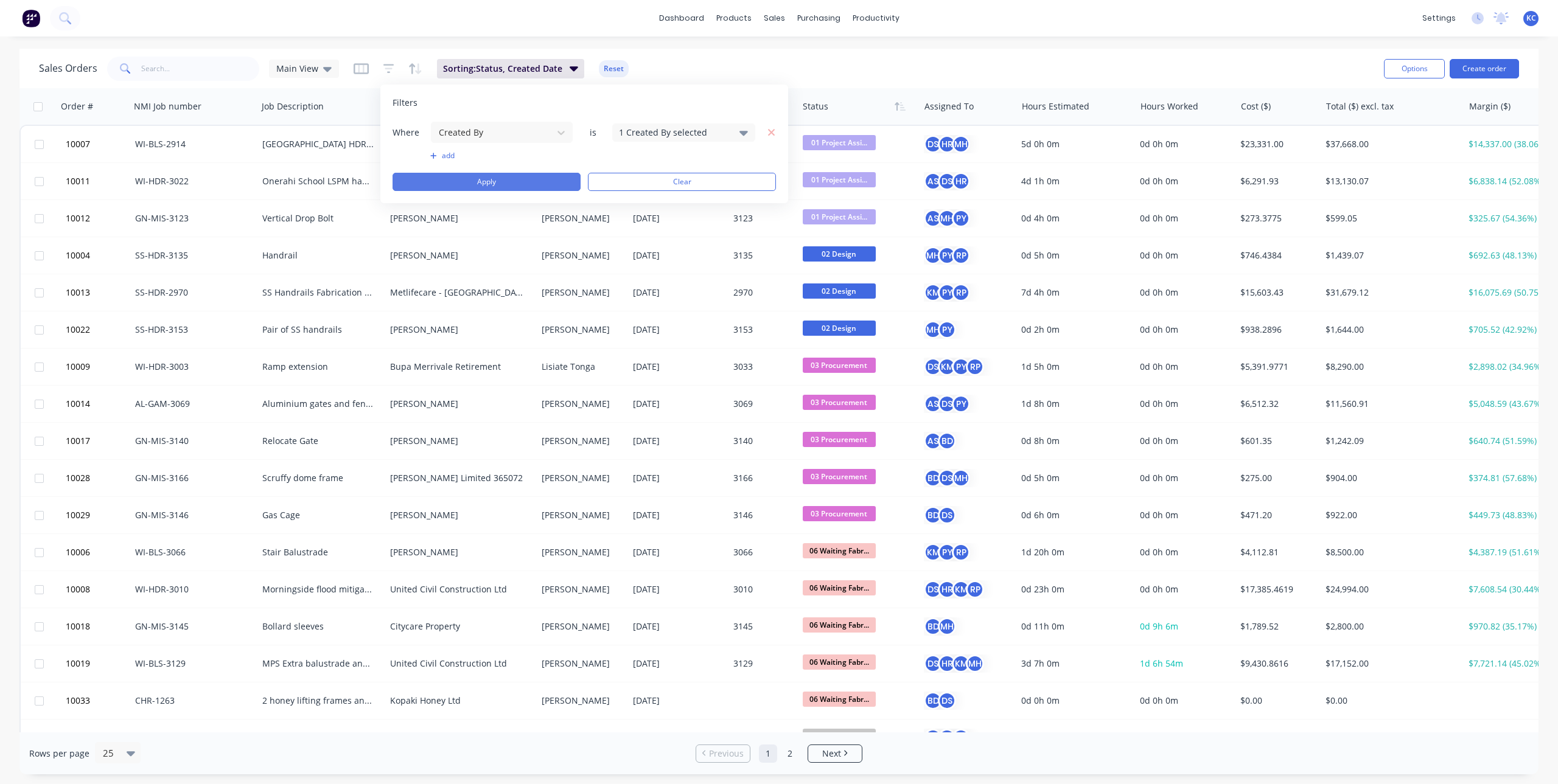
click at [531, 183] on button "Apply" at bounding box center [487, 181] width 188 height 18
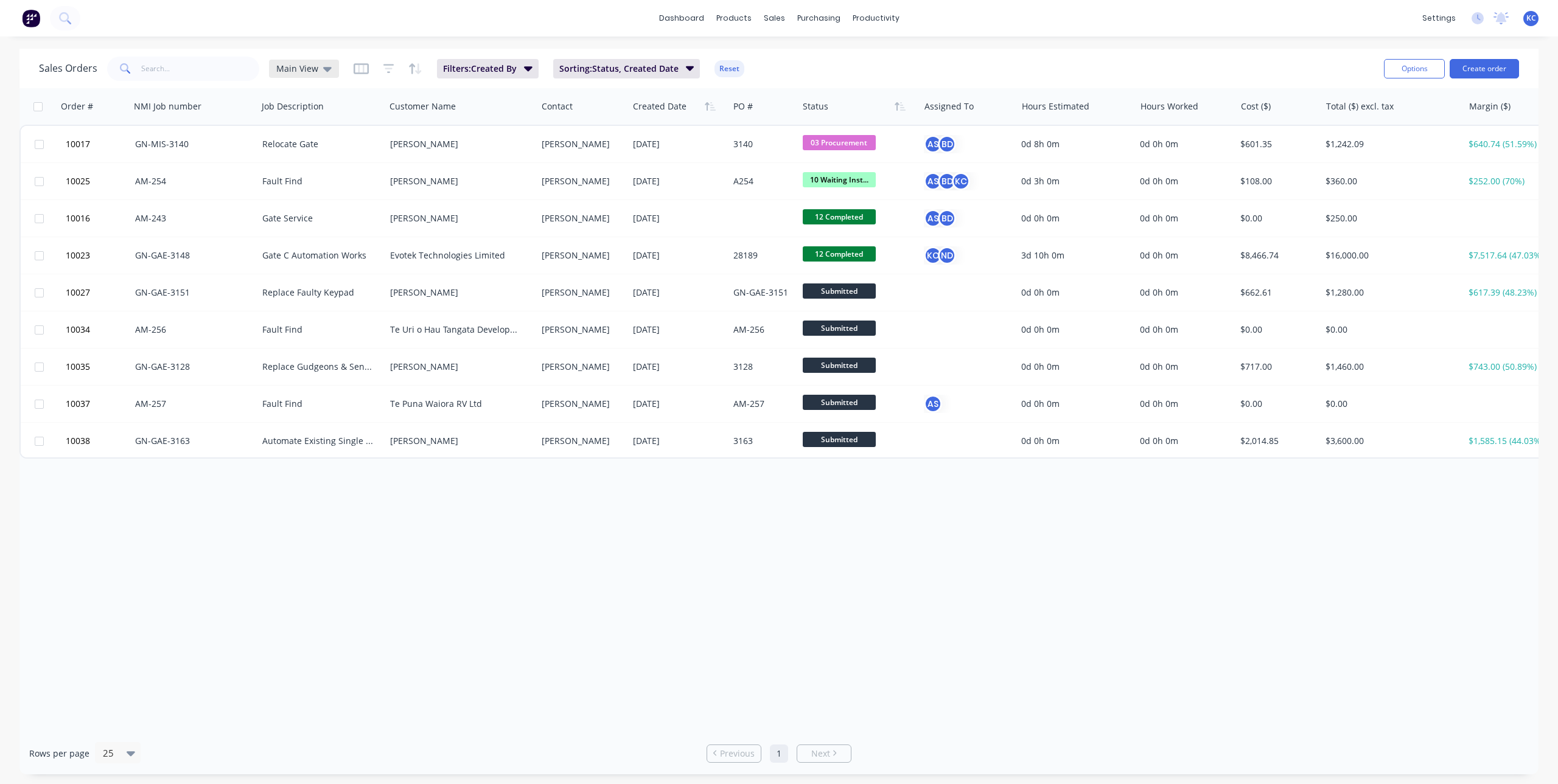
click at [330, 68] on div "Main View" at bounding box center [304, 68] width 70 height 18
click at [345, 142] on button "Save new view" at bounding box center [354, 145] width 163 height 18
click at [487, 141] on label "Set as your default view" at bounding box center [535, 143] width 97 height 13
click at [474, 141] on input "Set as your default view" at bounding box center [475, 143] width 10 height 11
checkbox input "true"
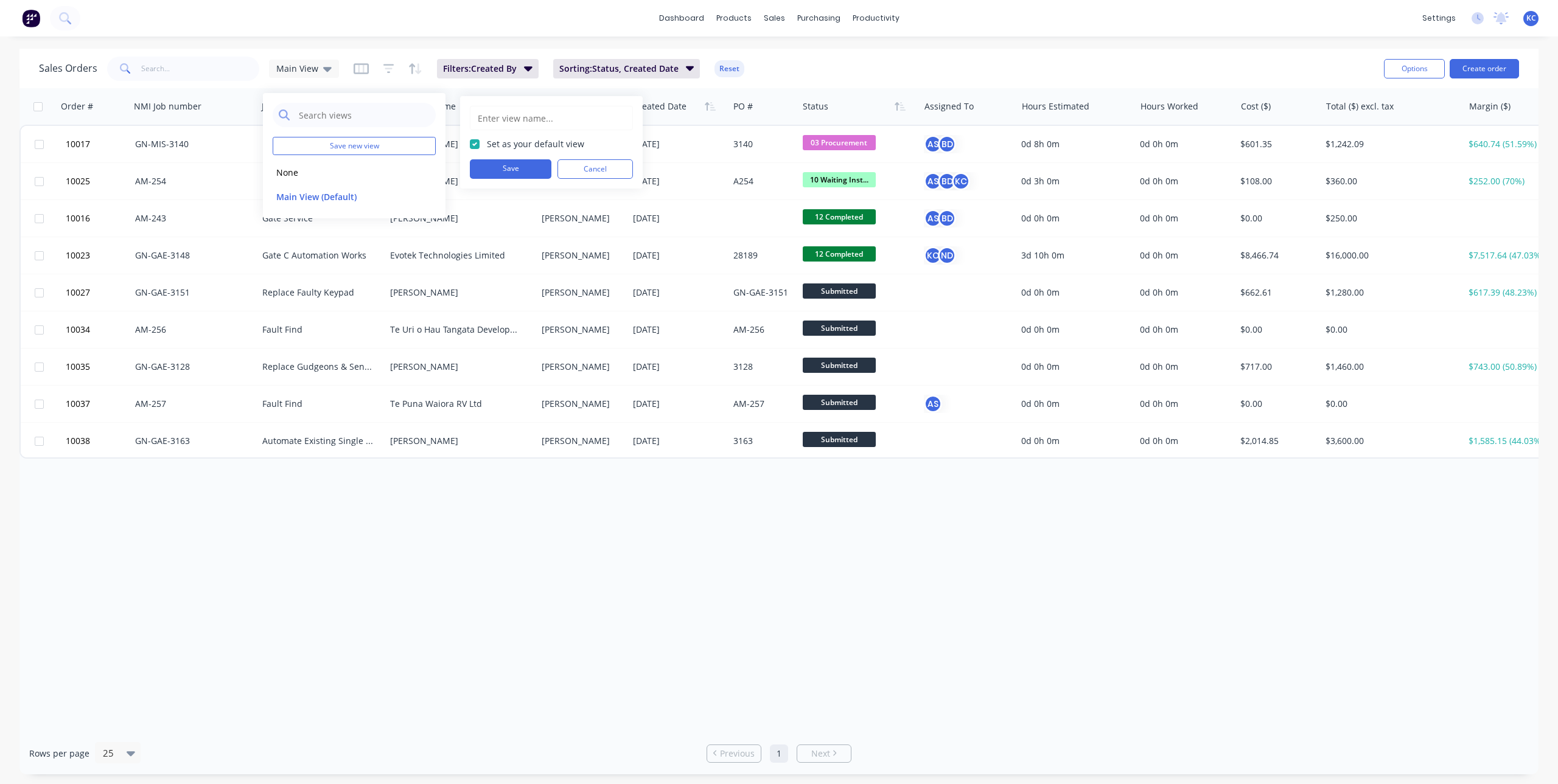
click at [493, 117] on input "text" at bounding box center [551, 118] width 150 height 23
type input "My Jobbo's"
click at [503, 169] on button "Save" at bounding box center [511, 169] width 81 height 19
click at [476, 570] on div "Order # NMI Job number Job Description Customer Name Contact Created Date PO # …" at bounding box center [779, 410] width 1519 height 645
